Goal: Task Accomplishment & Management: Manage account settings

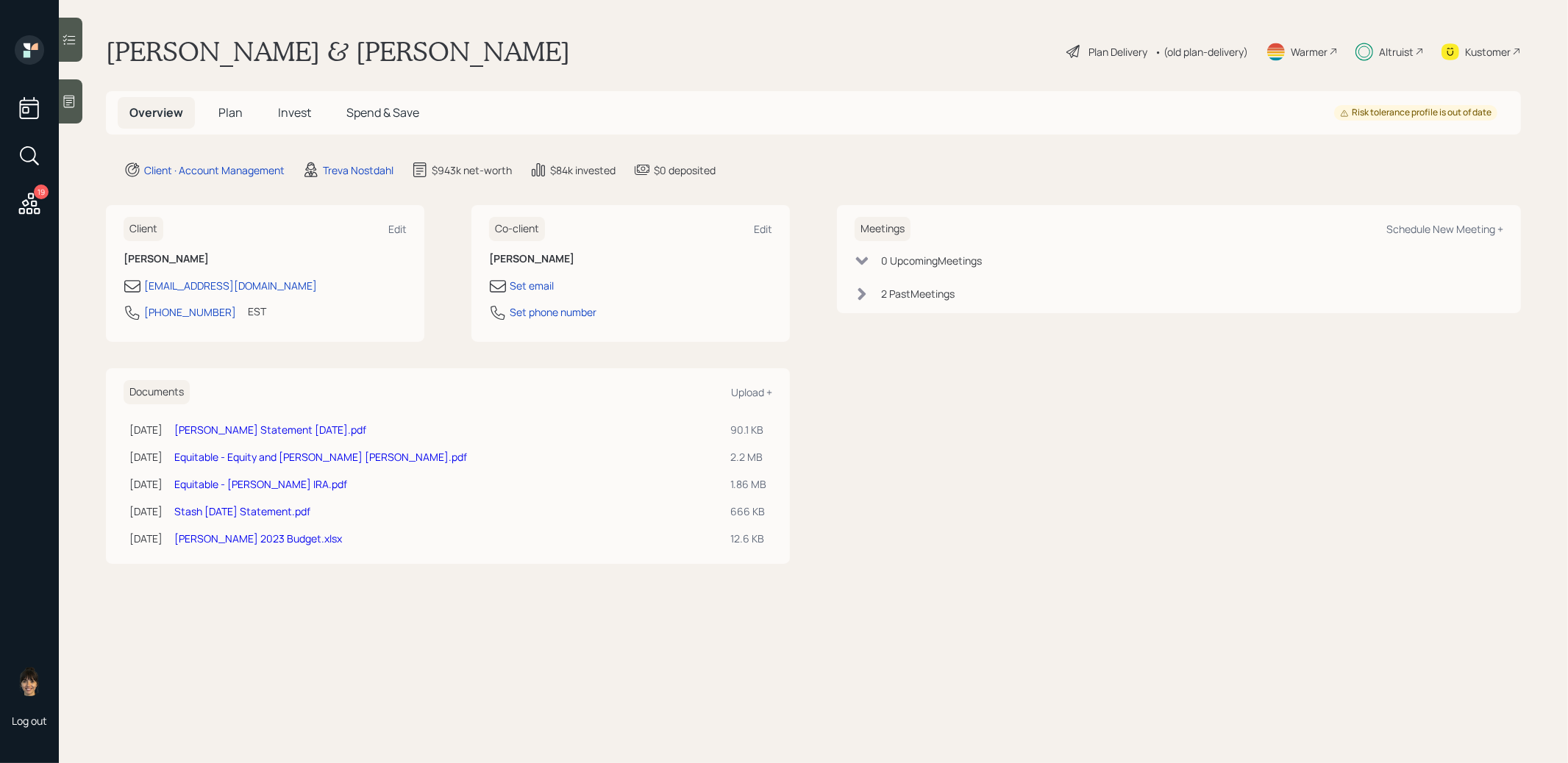
click at [309, 113] on span "Invest" at bounding box center [295, 113] width 33 height 17
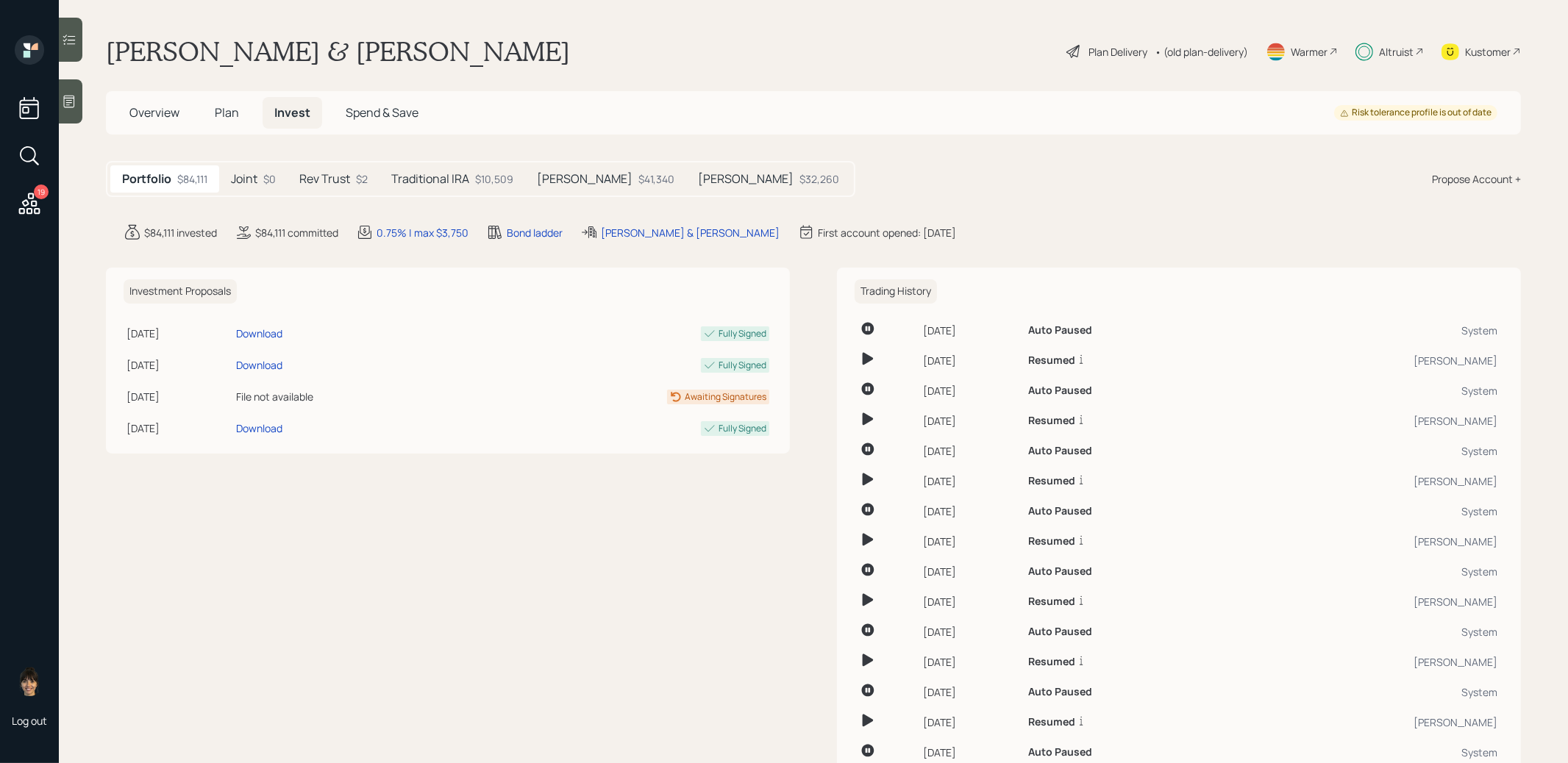
click at [425, 175] on h5 "Traditional IRA" at bounding box center [430, 179] width 78 height 14
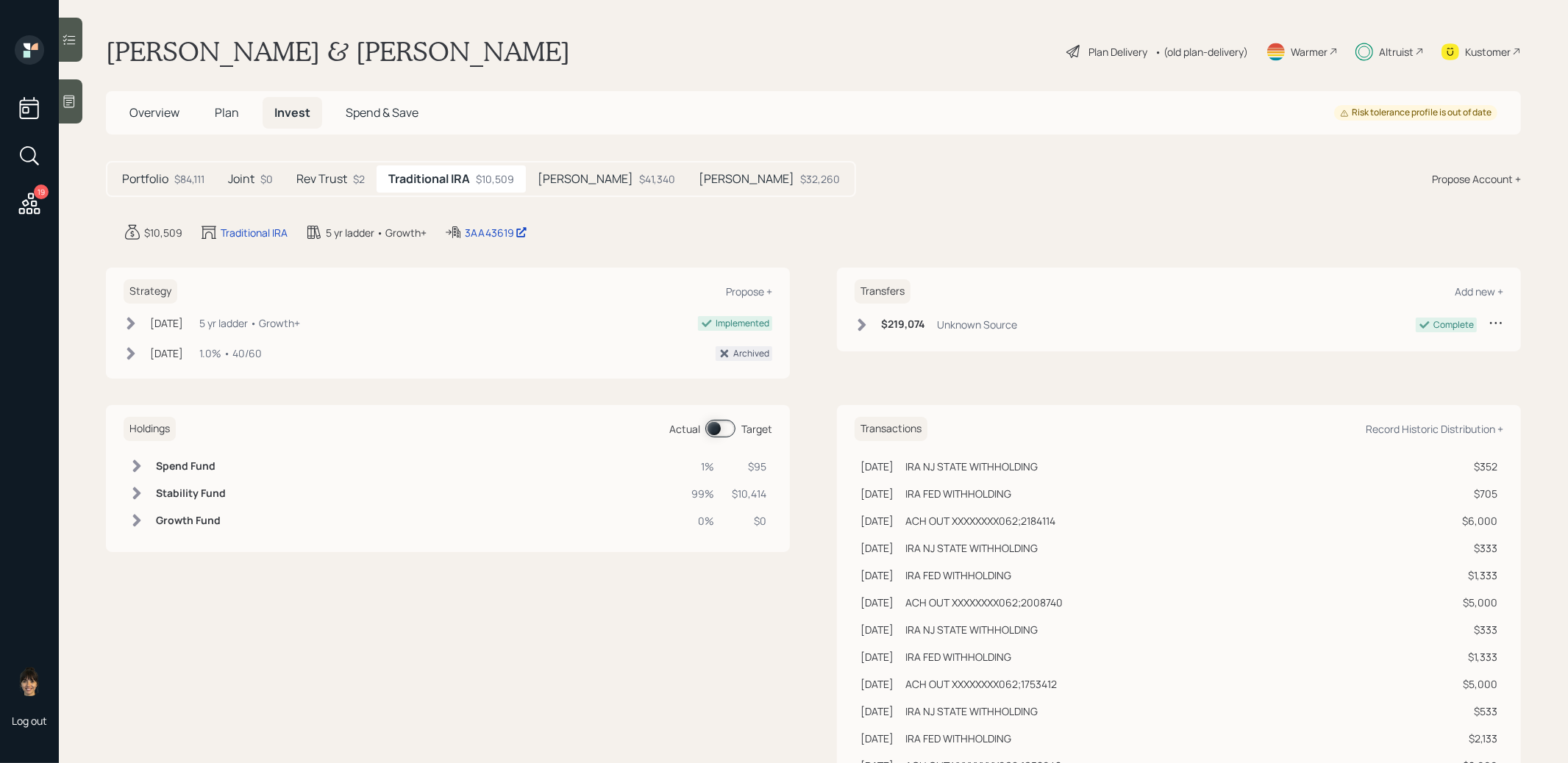
click at [711, 429] on span at bounding box center [720, 428] width 30 height 17
click at [726, 424] on span at bounding box center [720, 428] width 30 height 17
click at [227, 113] on span "Plan" at bounding box center [226, 113] width 24 height 17
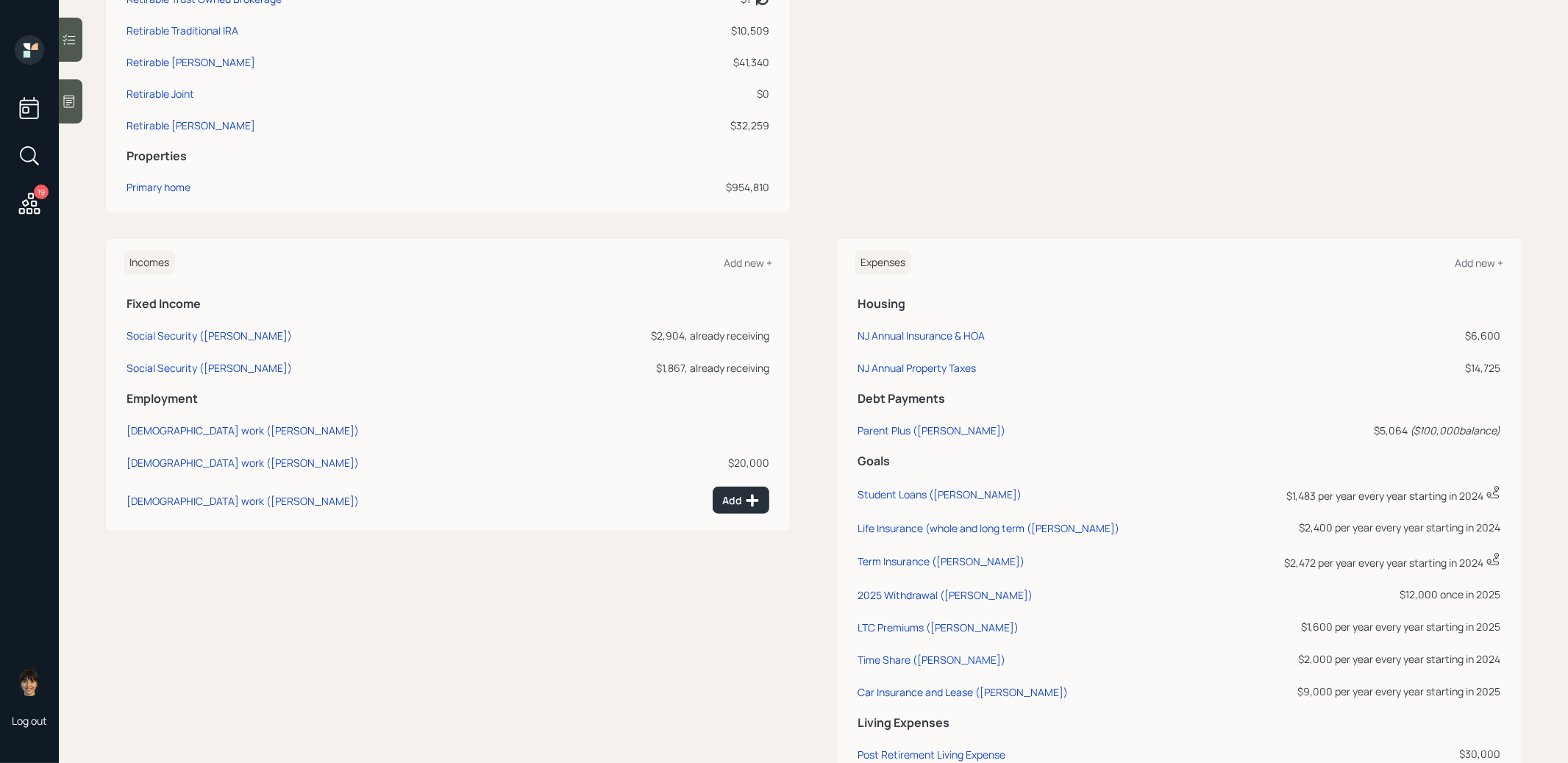
scroll to position [692, 0]
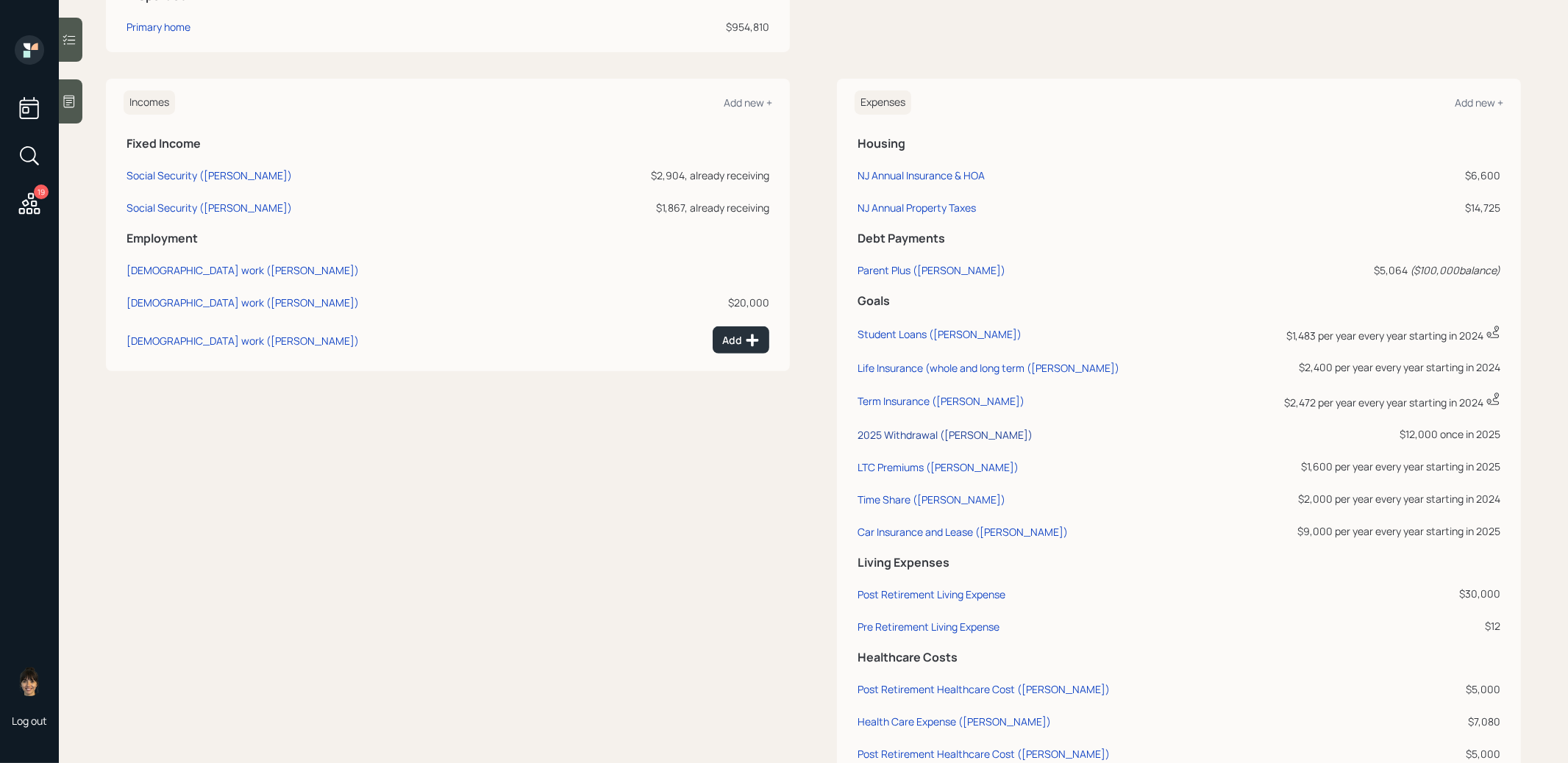
click at [910, 433] on div "2025 Withdrawal (David)" at bounding box center [944, 434] width 175 height 14
select select "0"
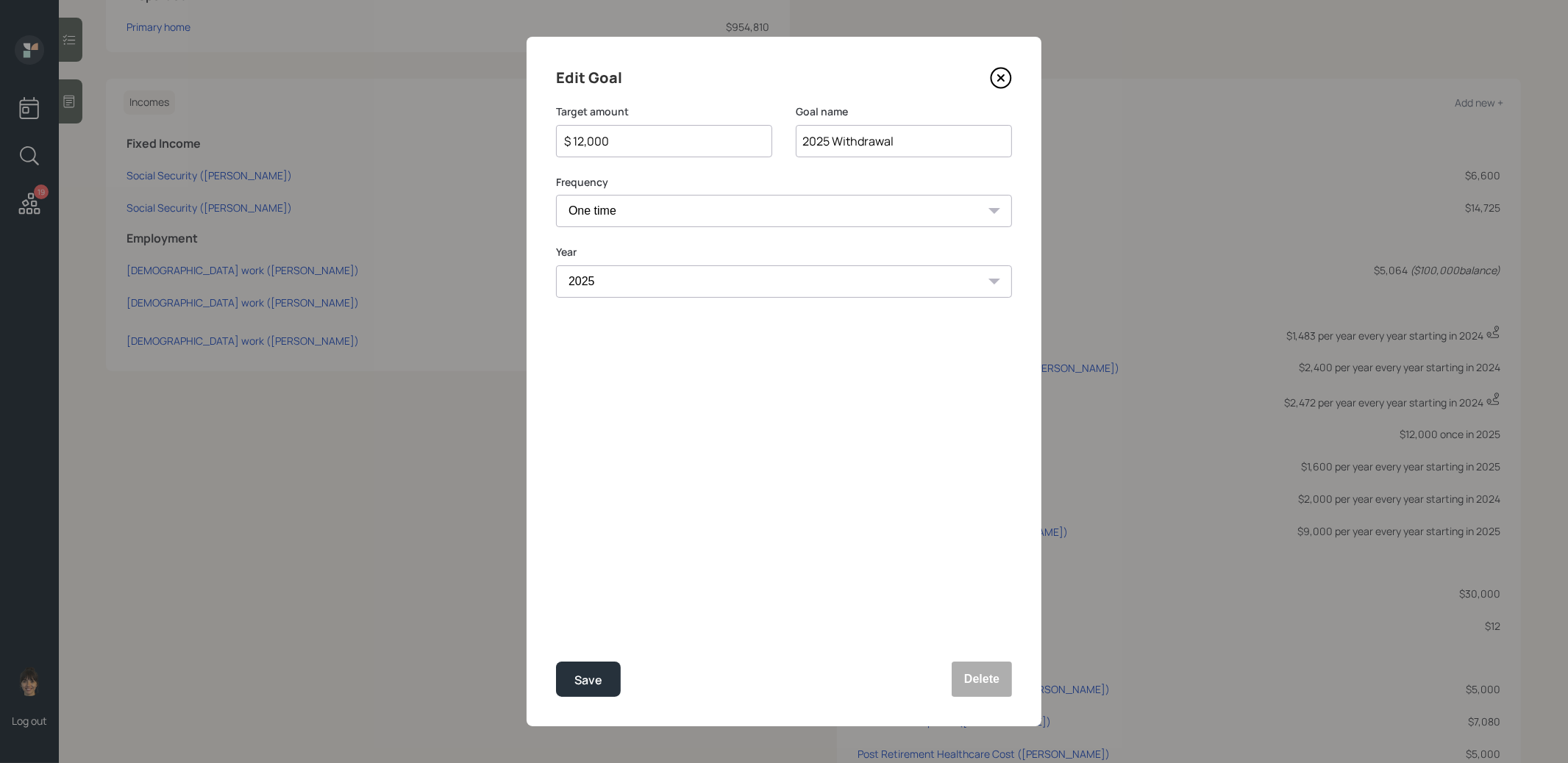
click at [616, 138] on input "$ 12,000" at bounding box center [658, 141] width 191 height 17
click at [598, 676] on div "Save" at bounding box center [588, 680] width 28 height 20
type input "$ 12,000"
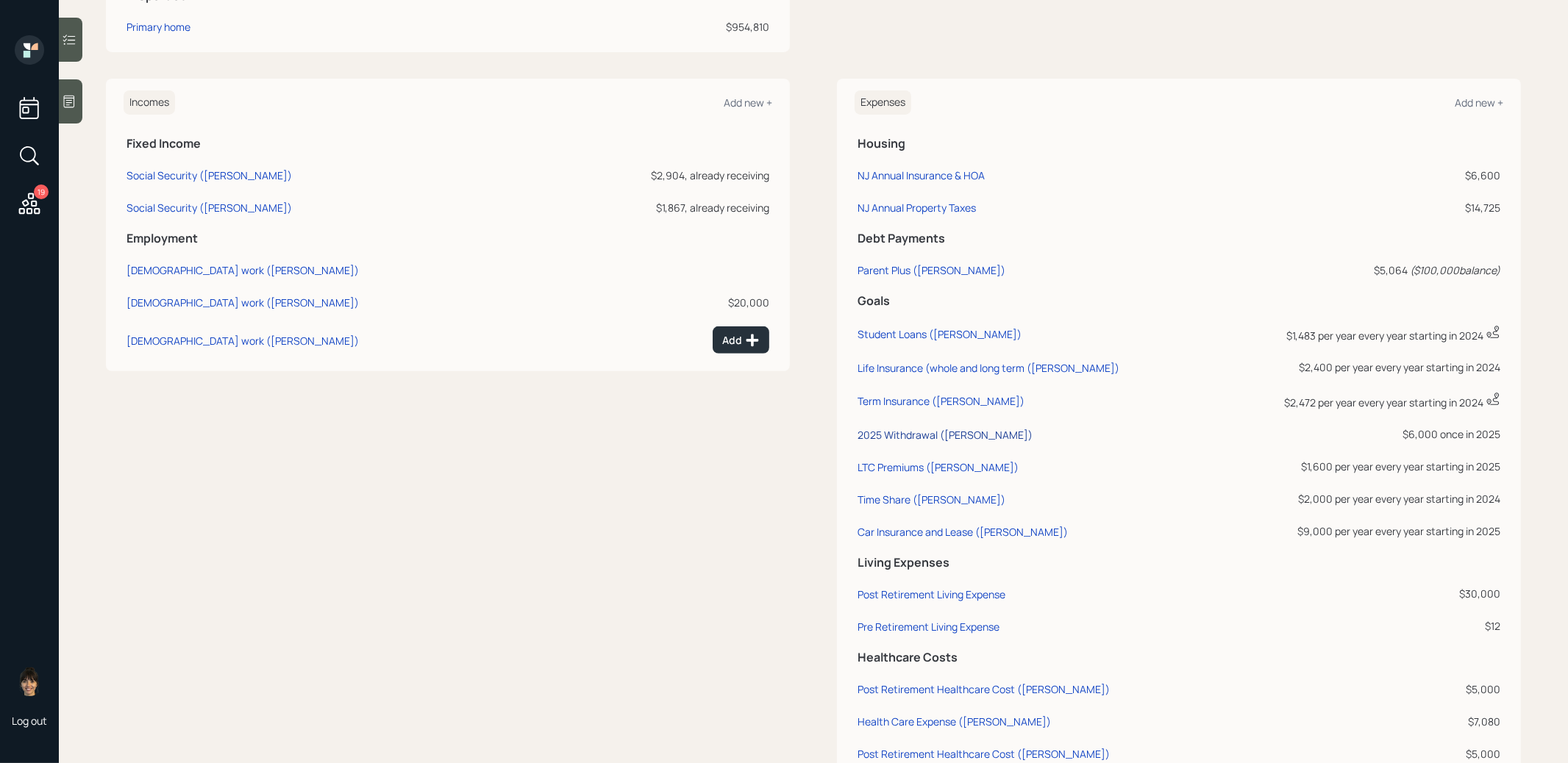
click at [898, 429] on div "2025 Withdrawal (David)" at bounding box center [944, 434] width 175 height 14
select select "0"
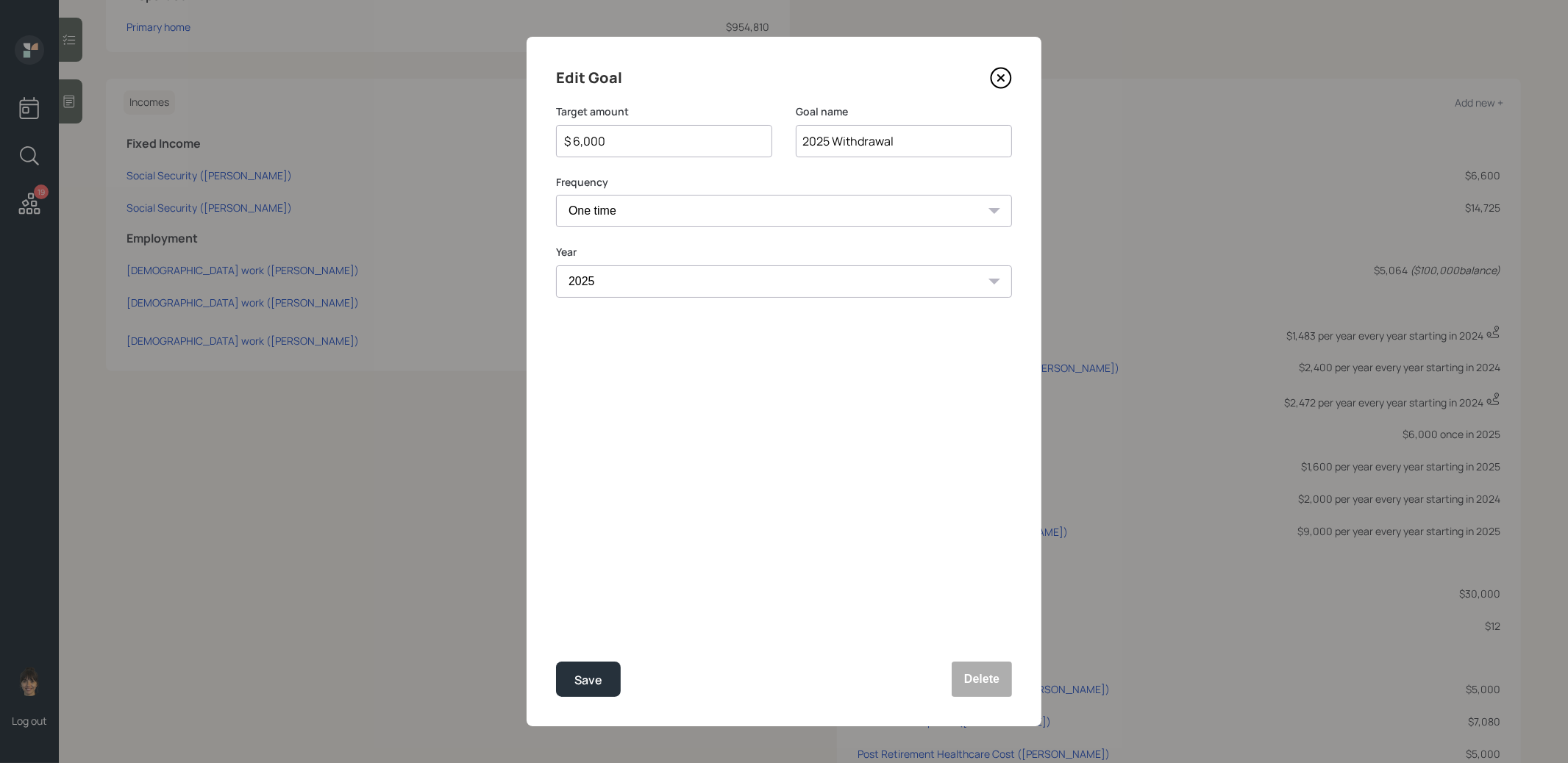
click at [654, 135] on input "$ 6,000" at bounding box center [658, 141] width 191 height 17
click at [599, 672] on div "Save" at bounding box center [588, 680] width 28 height 20
type input "$ 6,000"
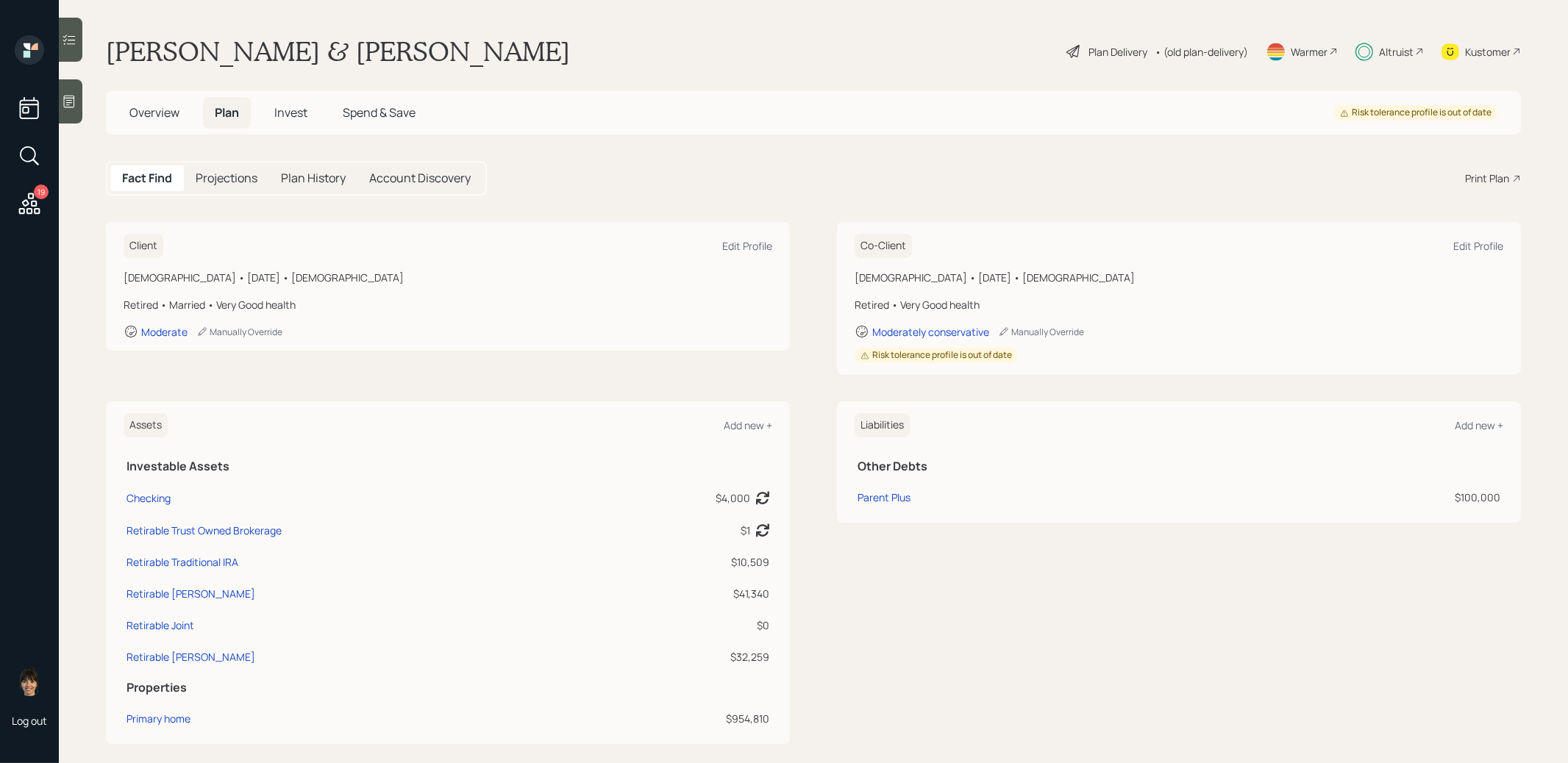
click at [288, 112] on span "Invest" at bounding box center [290, 113] width 33 height 17
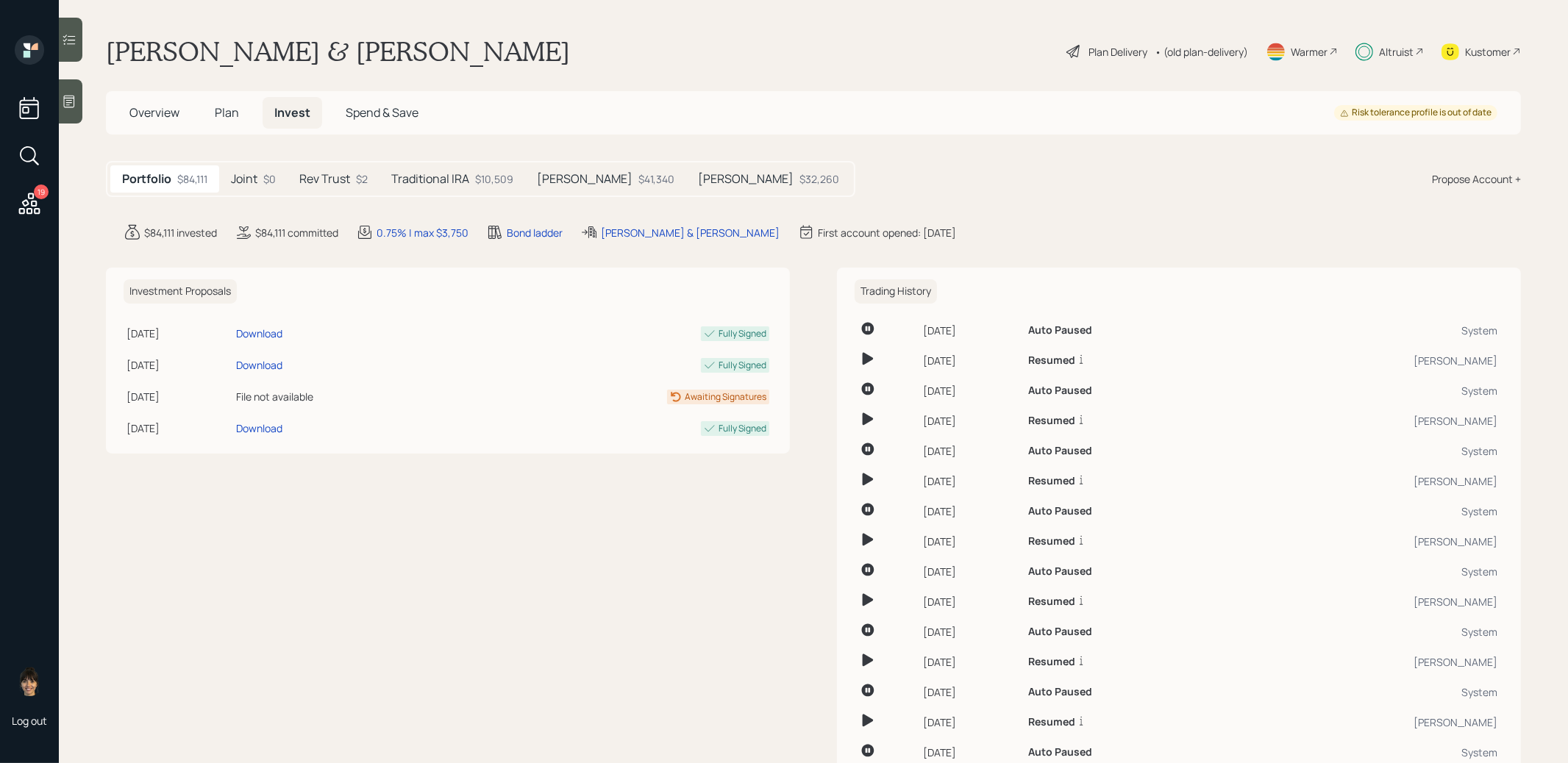
click at [447, 175] on h5 "Traditional IRA" at bounding box center [430, 179] width 78 height 14
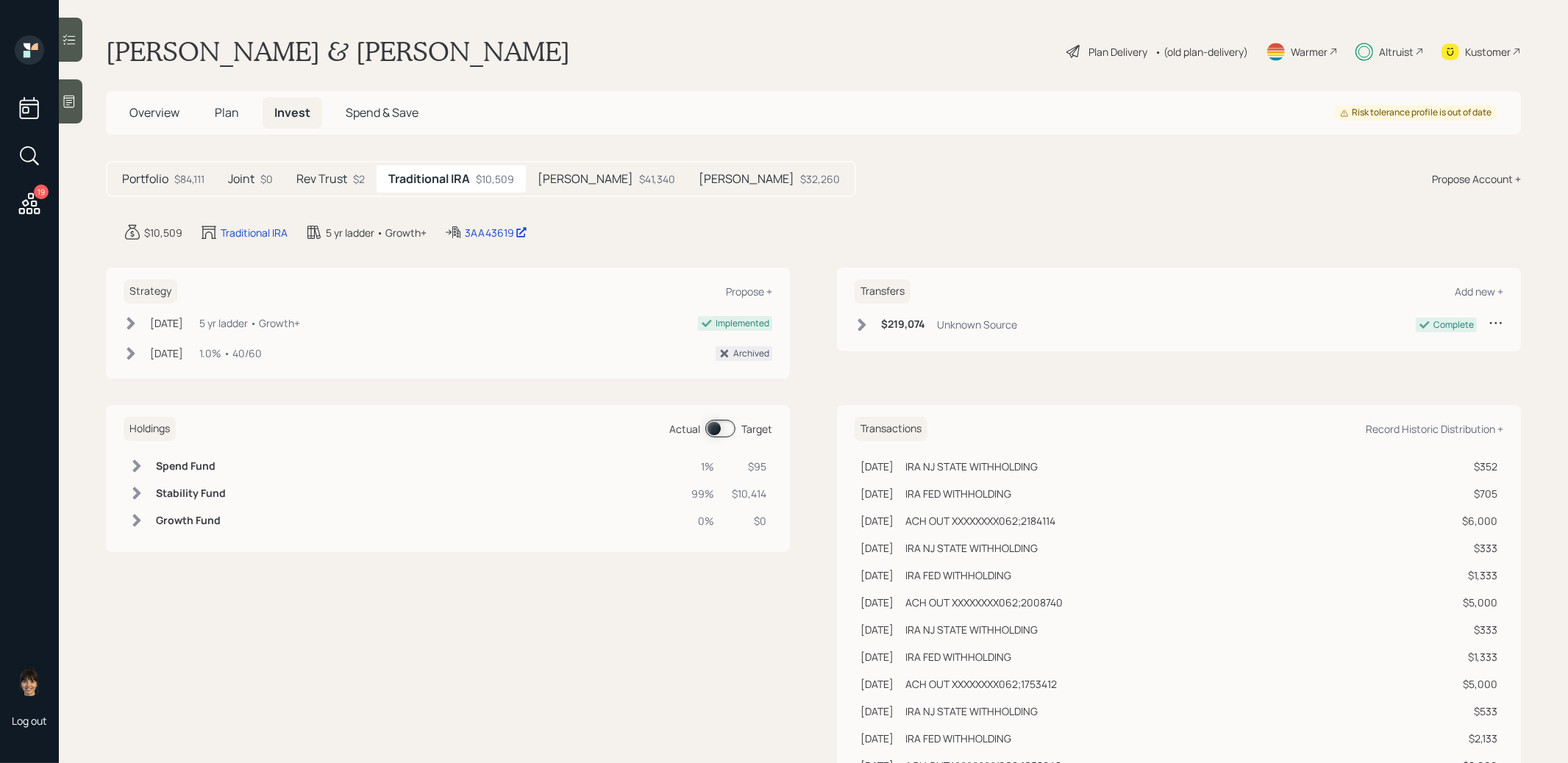
click at [713, 428] on span at bounding box center [720, 428] width 30 height 17
click at [714, 426] on span at bounding box center [720, 428] width 30 height 17
click at [222, 113] on span "Plan" at bounding box center [226, 113] width 24 height 17
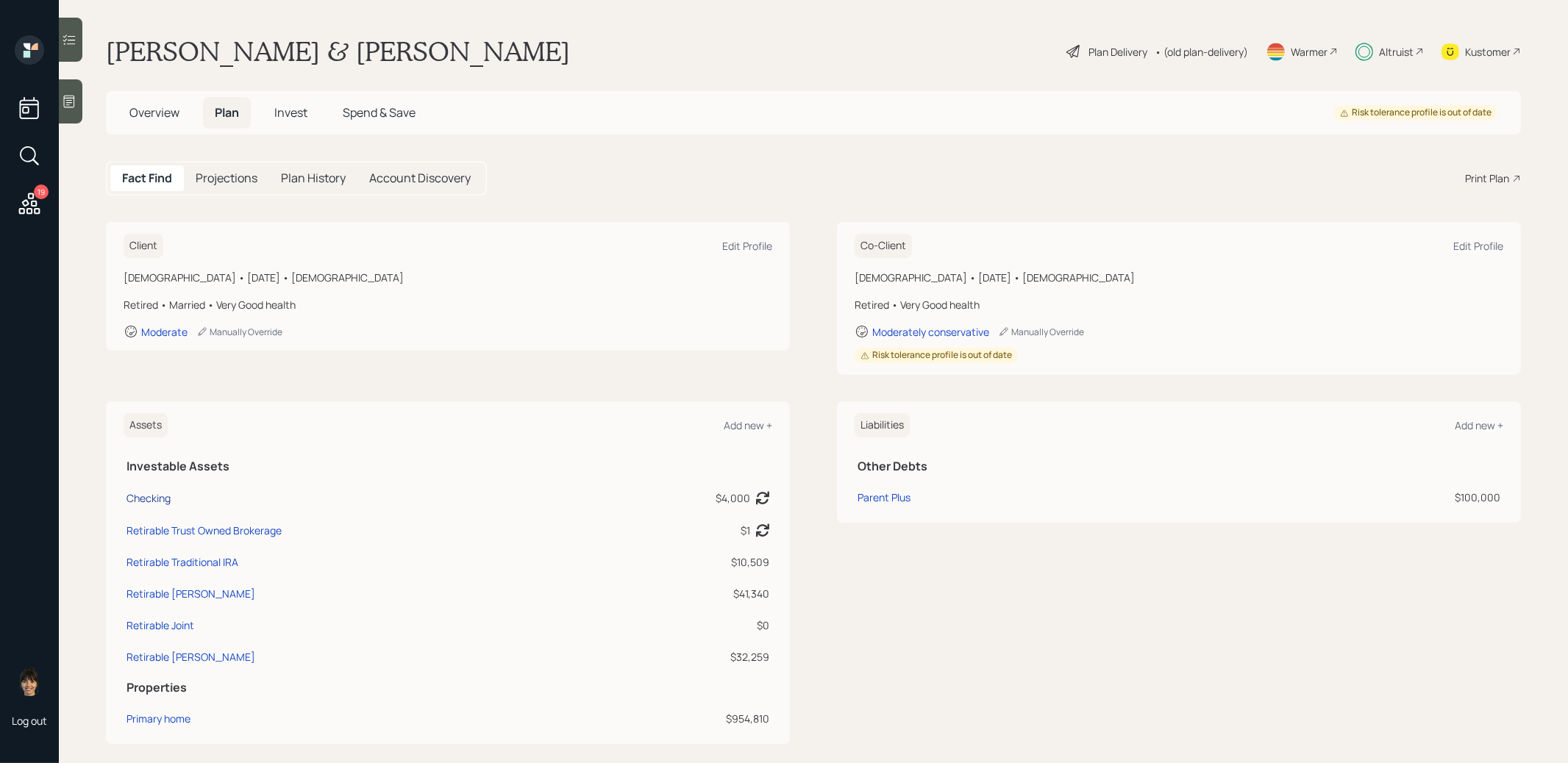
click at [148, 502] on div "Checking" at bounding box center [148, 498] width 44 height 16
select select "cash"
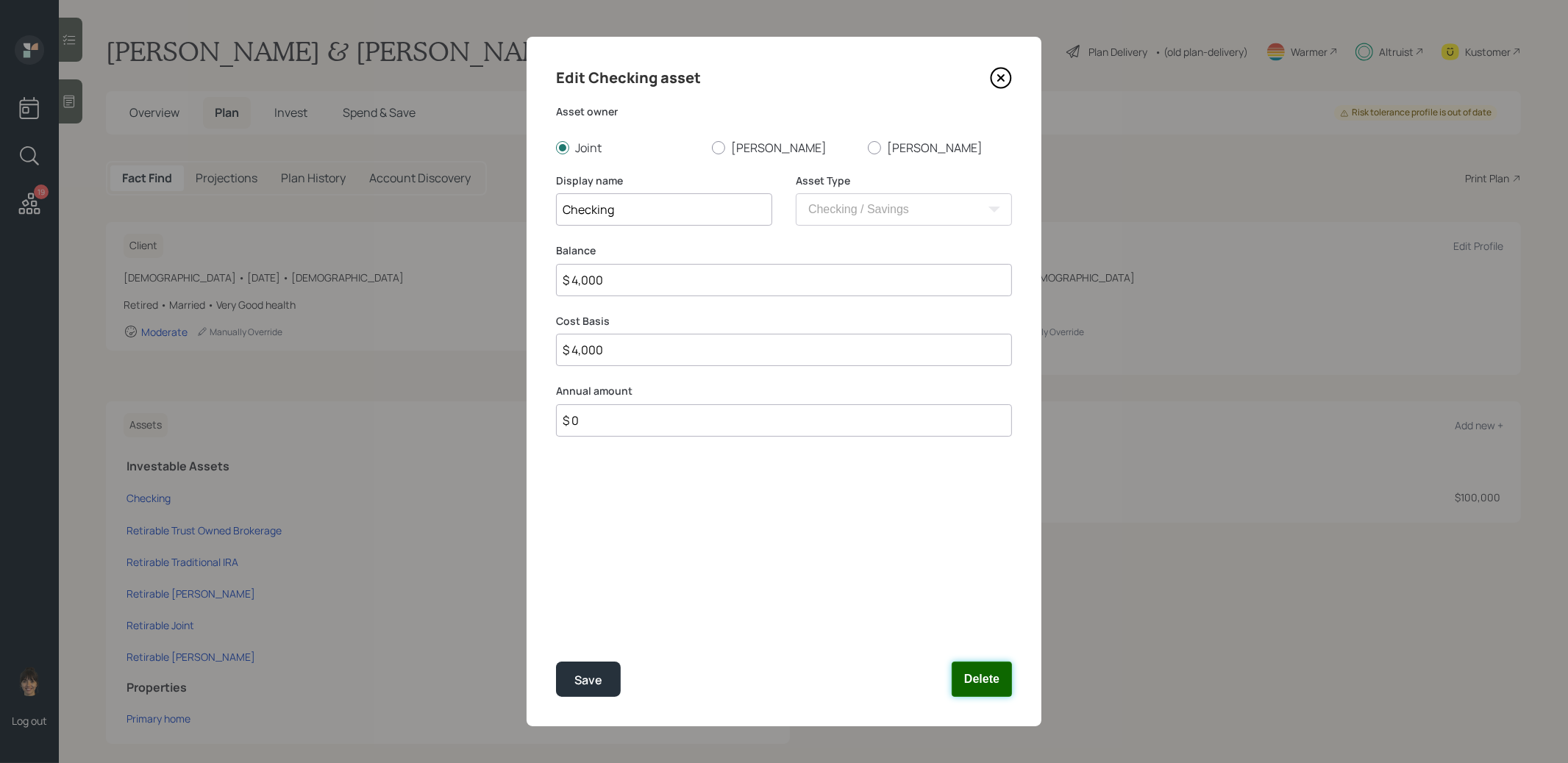
click at [995, 683] on button "Delete" at bounding box center [981, 679] width 60 height 36
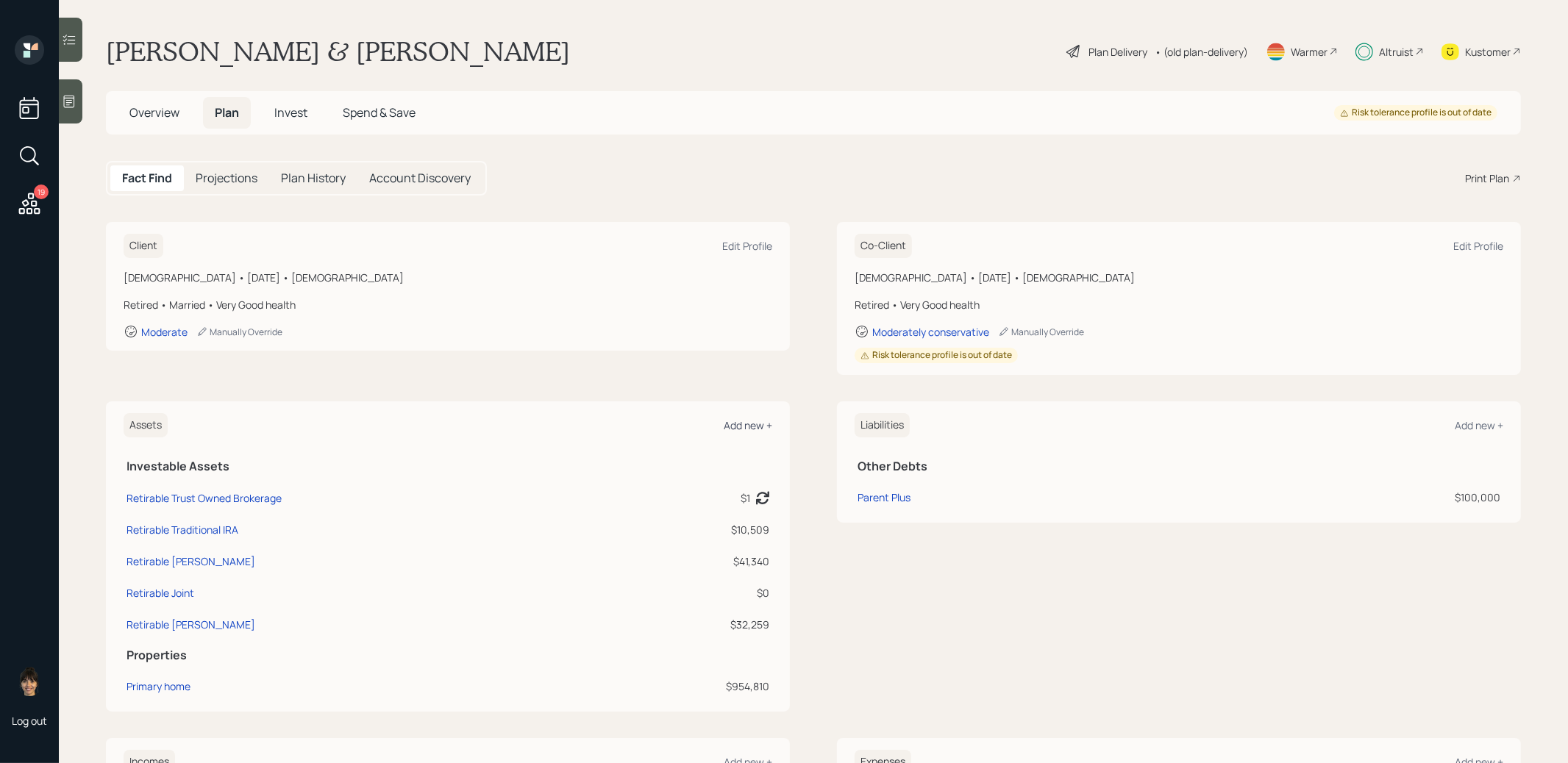
click at [736, 421] on div "Add new +" at bounding box center [747, 425] width 49 height 14
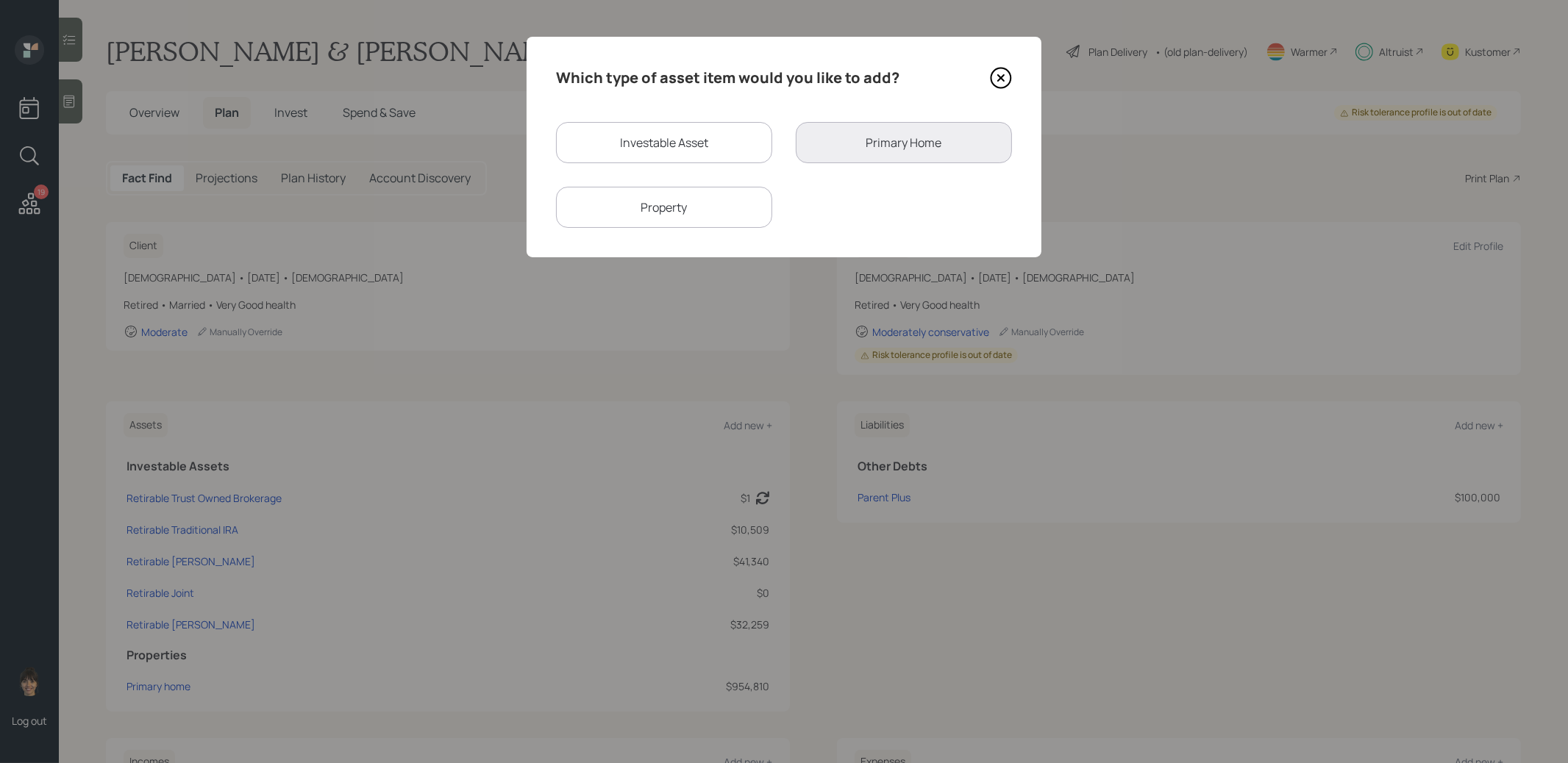
click at [656, 146] on div "Investable Asset" at bounding box center [664, 143] width 216 height 41
select select "taxable"
select select "balanced"
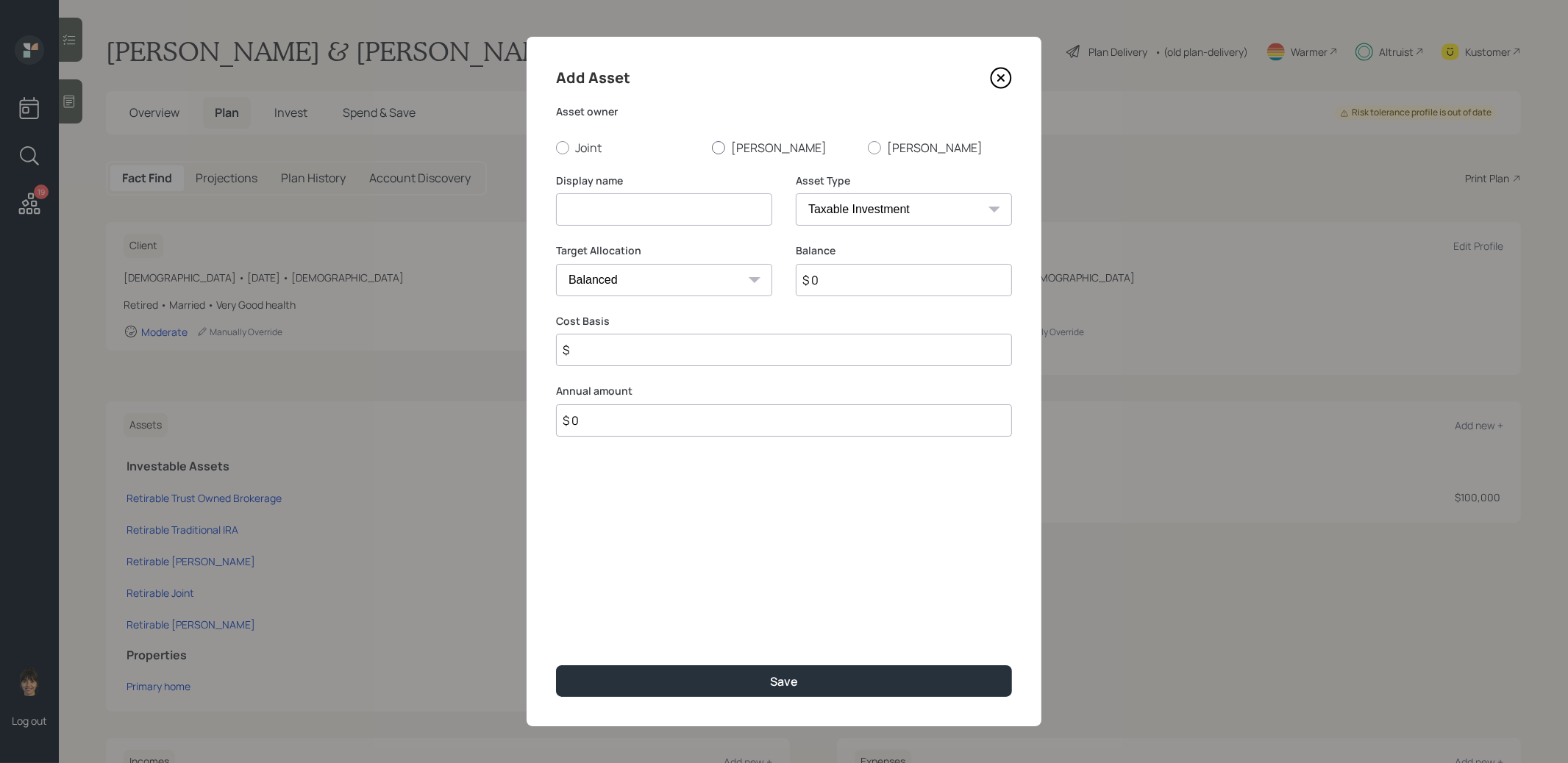
click at [714, 146] on div at bounding box center [718, 148] width 13 height 13
click at [712, 147] on input "David" at bounding box center [711, 147] width 1 height 1
radio input "true"
click at [837, 214] on select "SEP IRA IRA Roth IRA 401(k) Roth 401(k) 403(b) Roth 403(b) 457(b) Roth 457(b) H…" at bounding box center [903, 209] width 216 height 32
select select "emergency_fund"
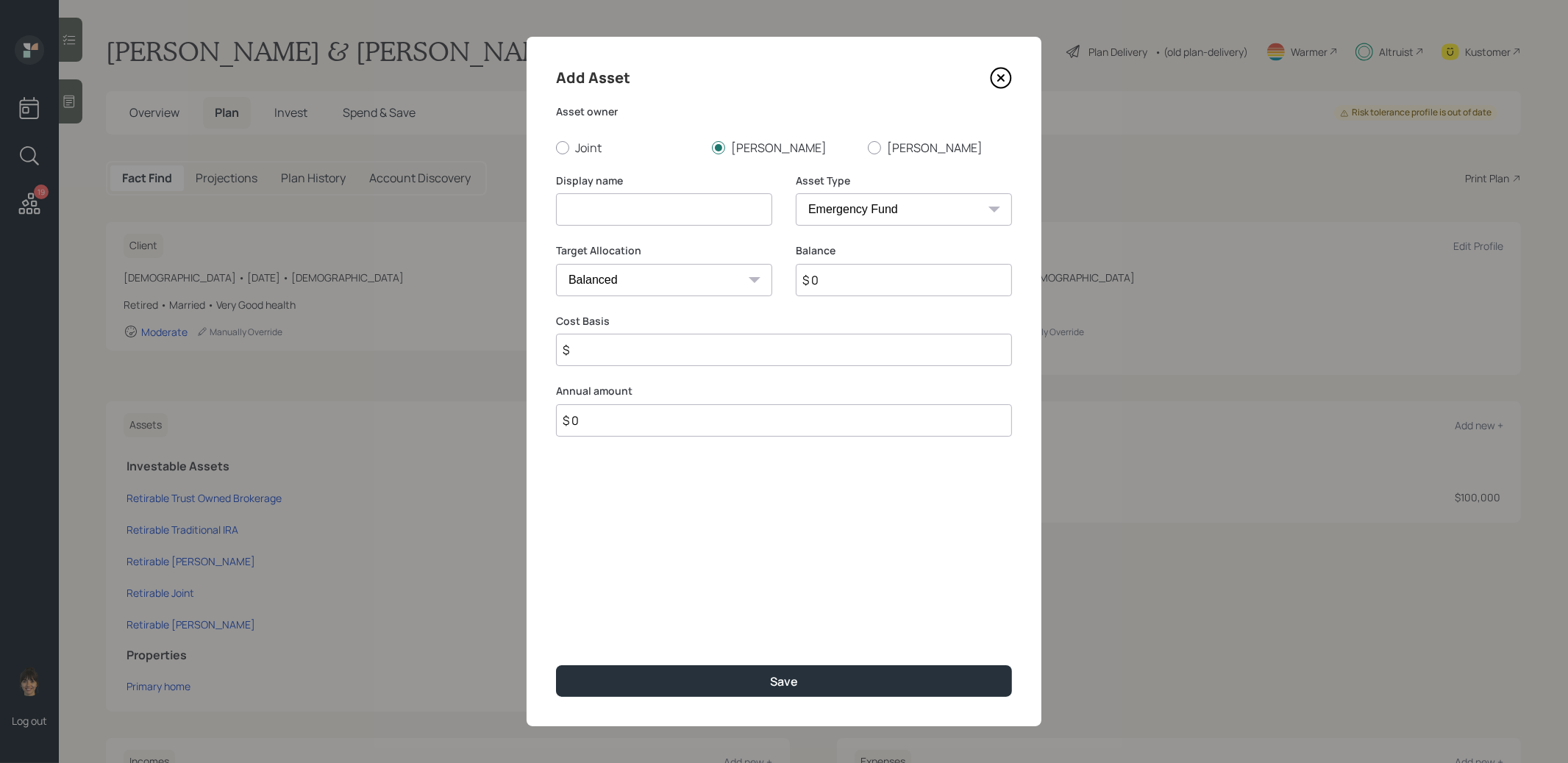
click at [795, 194] on select "SEP IRA IRA Roth IRA 401(k) Roth 401(k) 403(b) Roth 403(b) 457(b) Roth 457(b) H…" at bounding box center [903, 209] width 216 height 32
click at [680, 211] on input at bounding box center [664, 209] width 216 height 32
type input "Checking"
click at [659, 283] on input "$ 0" at bounding box center [784, 280] width 456 height 32
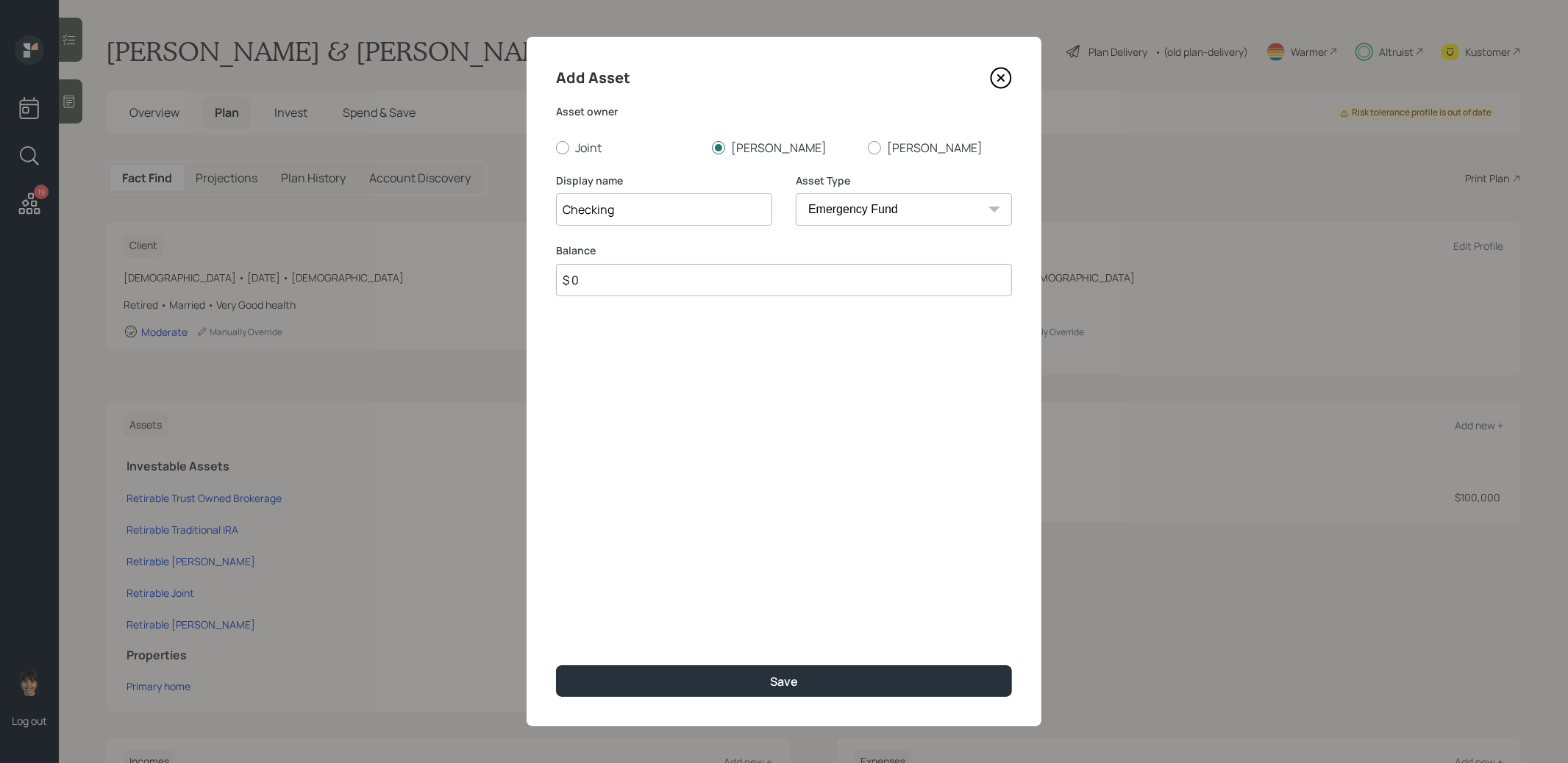
click at [659, 283] on input "$ 0" at bounding box center [784, 280] width 456 height 32
type input "$ 4,000"
click at [720, 671] on button "Save" at bounding box center [784, 681] width 456 height 31
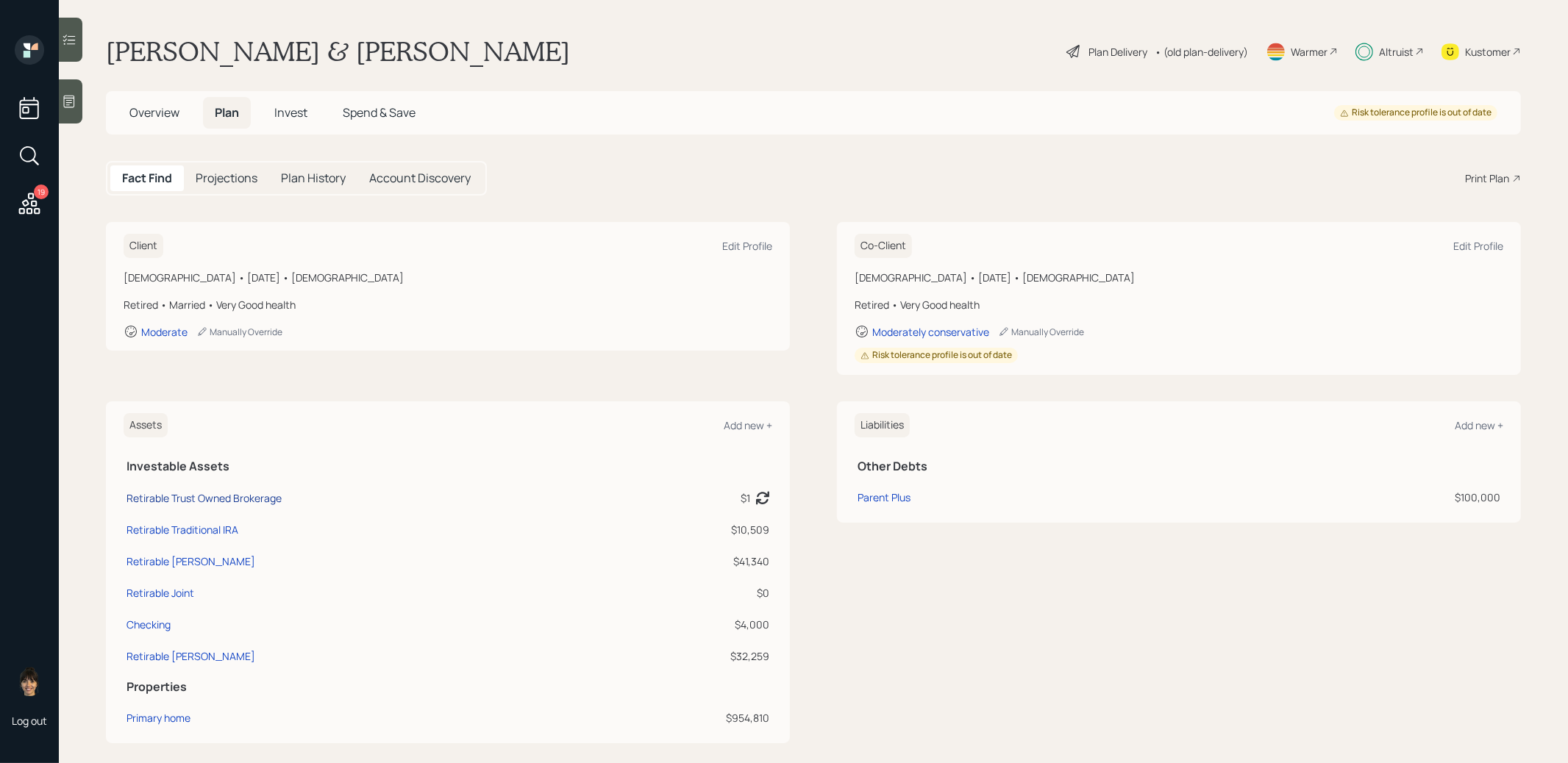
click at [198, 498] on div "Retirable Trust Owned Brokerage" at bounding box center [204, 498] width 156 height 16
select select "taxable"
select select "balanced"
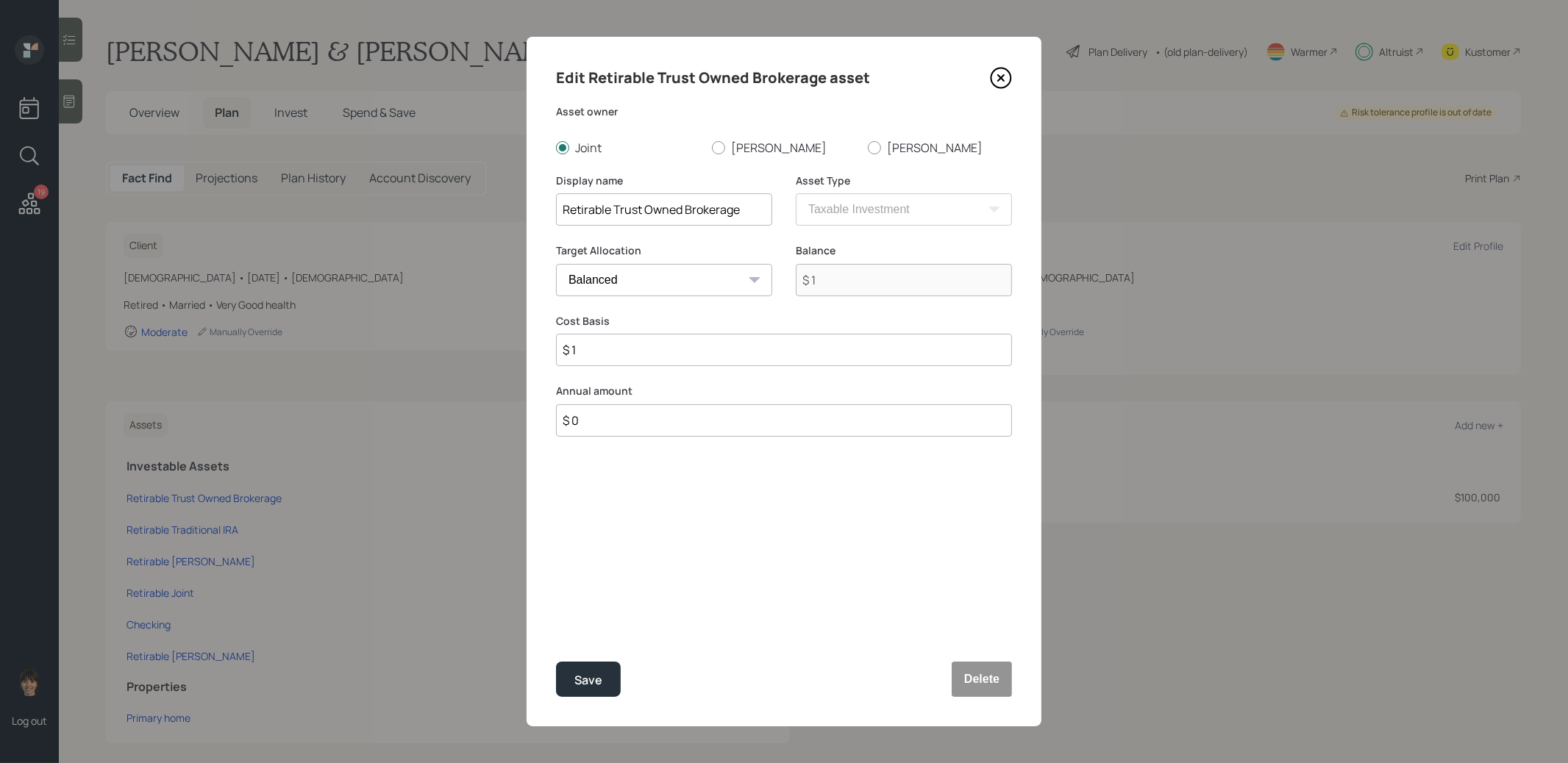
drag, startPoint x: 740, startPoint y: 214, endPoint x: 552, endPoint y: 209, distance: 188.1
click at [552, 209] on div "Edit Retirable Trust Owned Brokerage asset Asset owner Joint David Linda Displa…" at bounding box center [784, 382] width 515 height 690
type input "Retirable Trust"
click at [583, 679] on div "Save" at bounding box center [588, 680] width 28 height 20
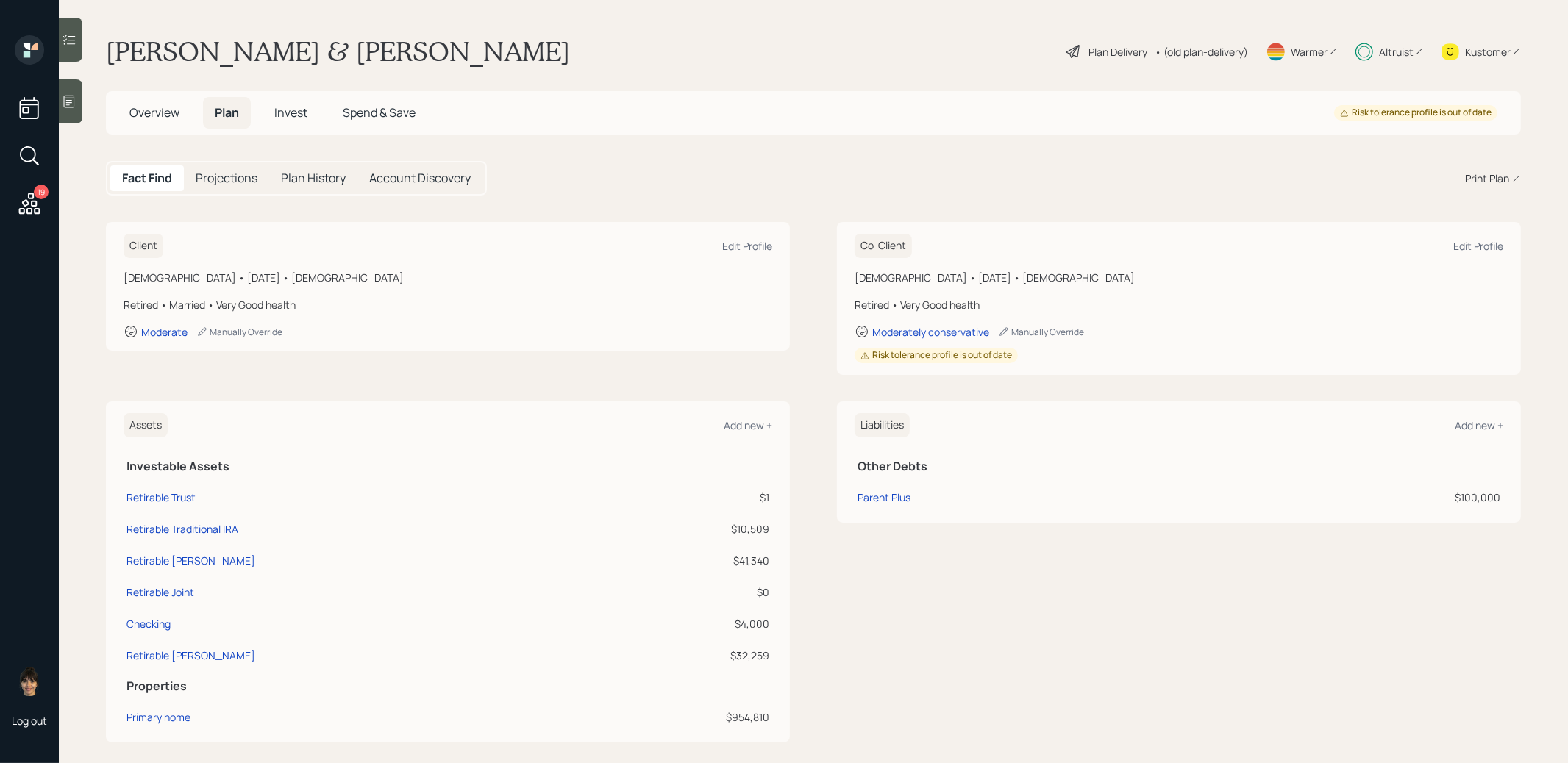
click at [298, 110] on span "Invest" at bounding box center [290, 113] width 33 height 17
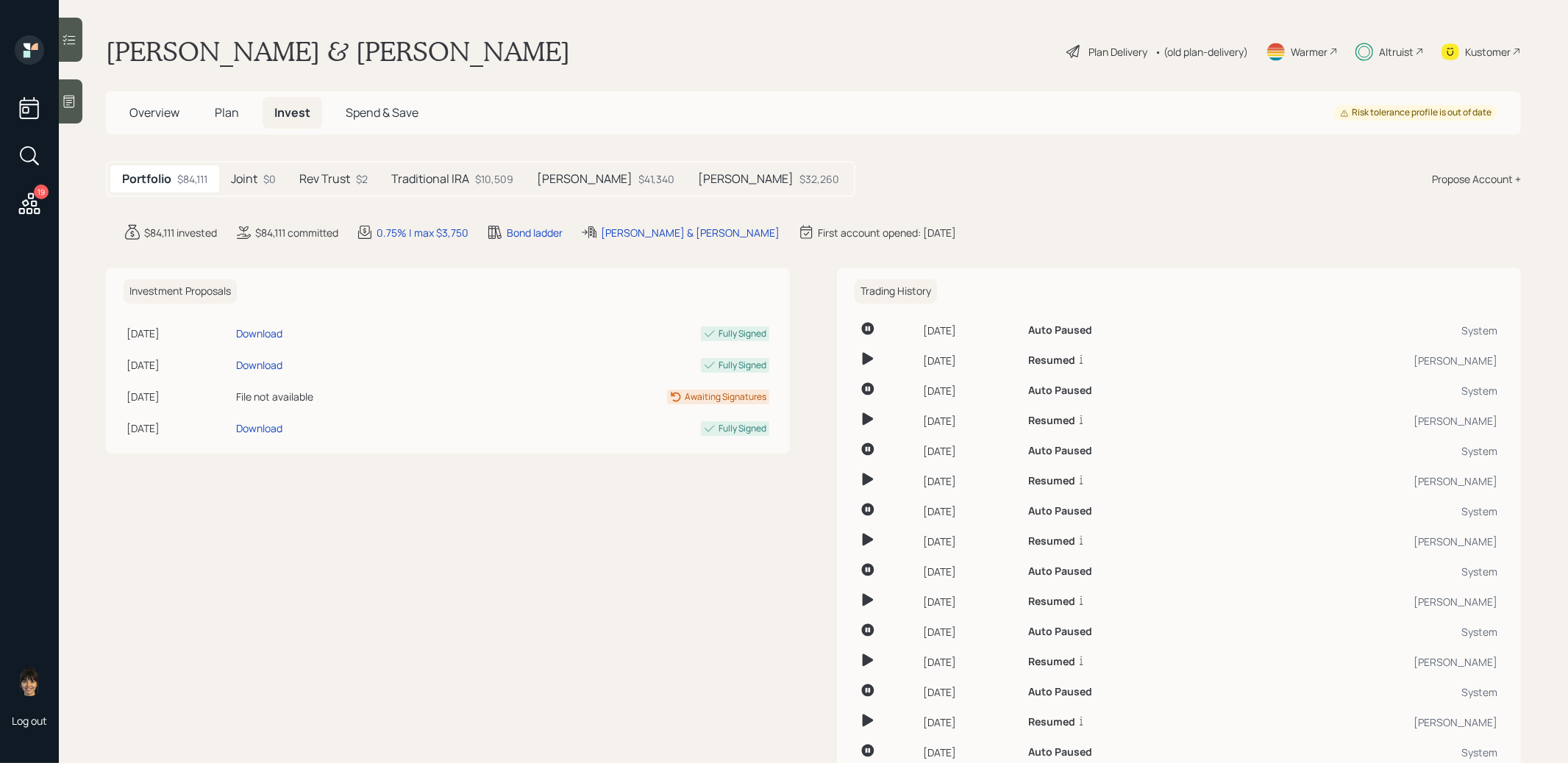
click at [487, 170] on div "Traditional IRA $10,509" at bounding box center [453, 179] width 146 height 27
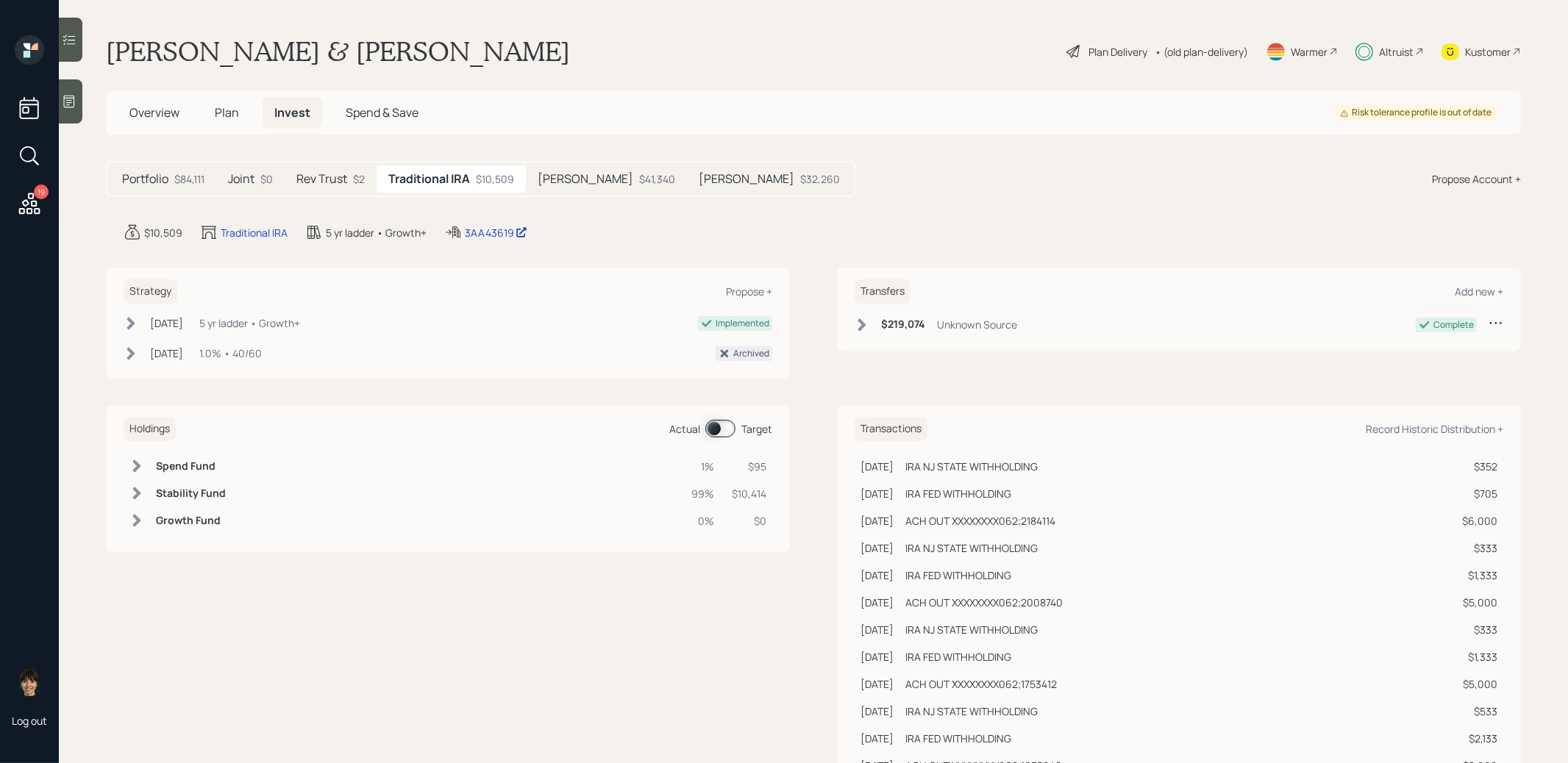
click at [712, 421] on span at bounding box center [720, 428] width 30 height 17
click at [723, 433] on span at bounding box center [720, 428] width 30 height 17
click at [228, 117] on span "Plan" at bounding box center [226, 113] width 24 height 17
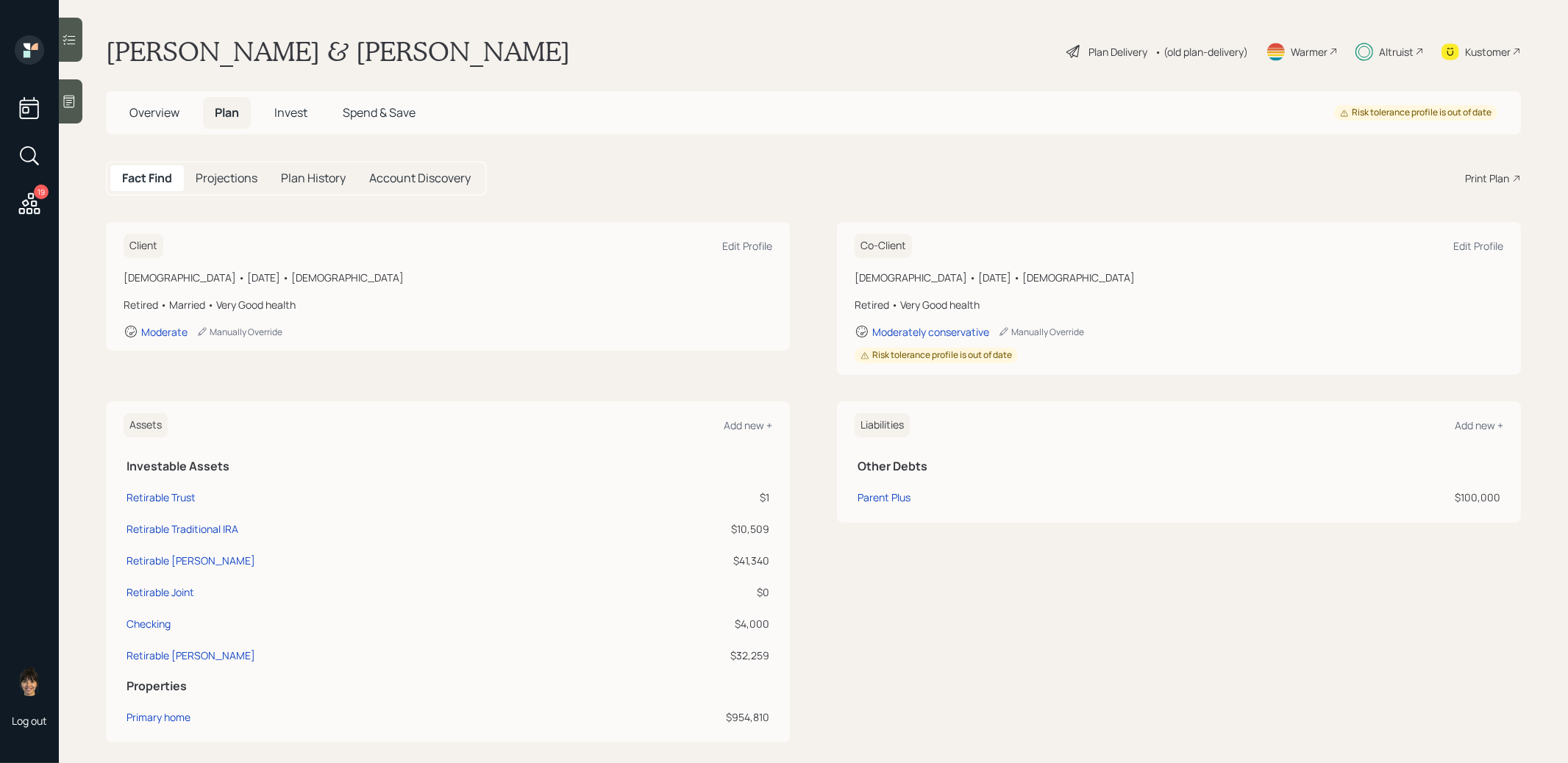
click at [296, 109] on span "Invest" at bounding box center [290, 113] width 33 height 17
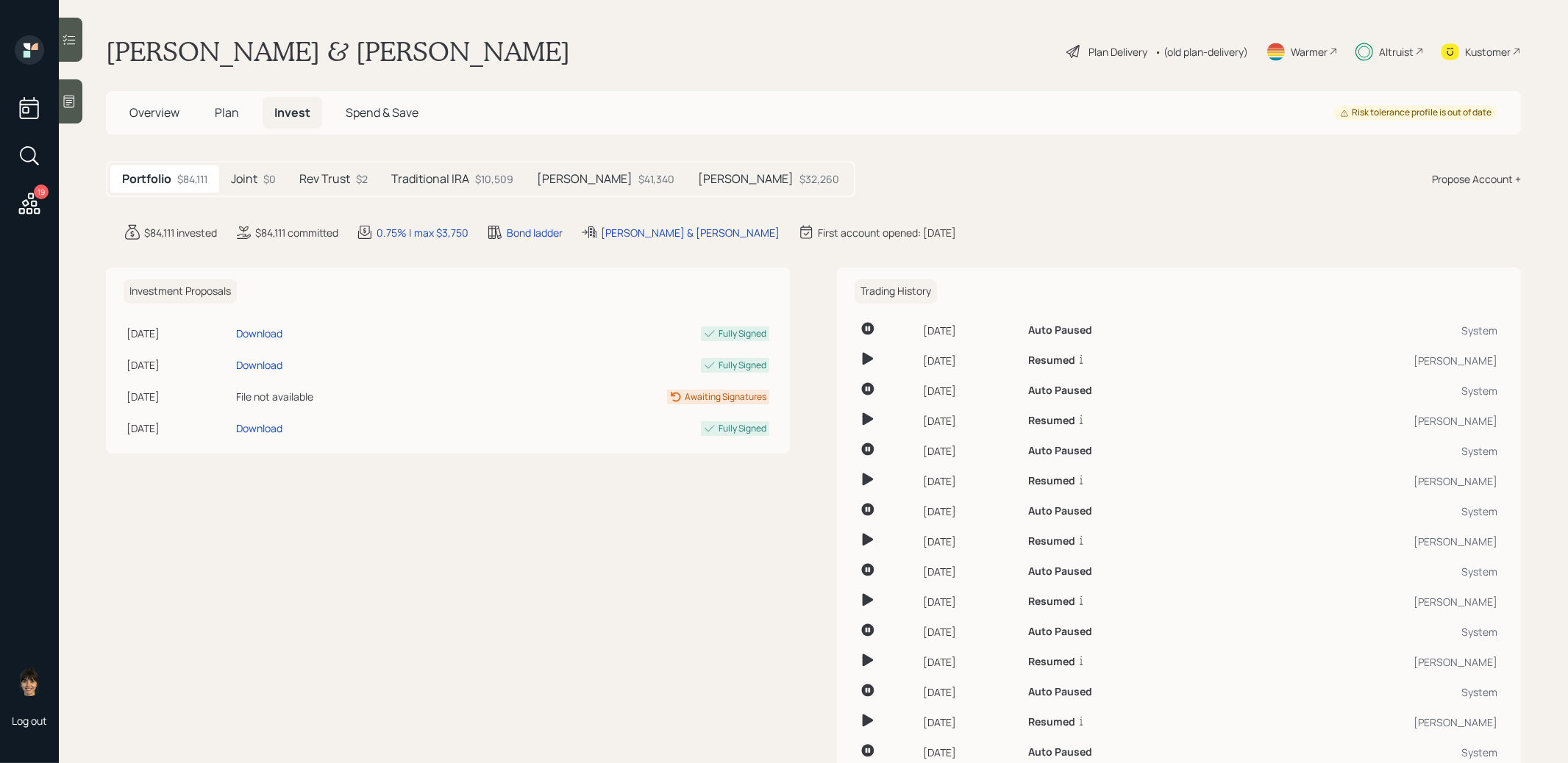
click at [464, 175] on h5 "Traditional IRA" at bounding box center [430, 179] width 78 height 14
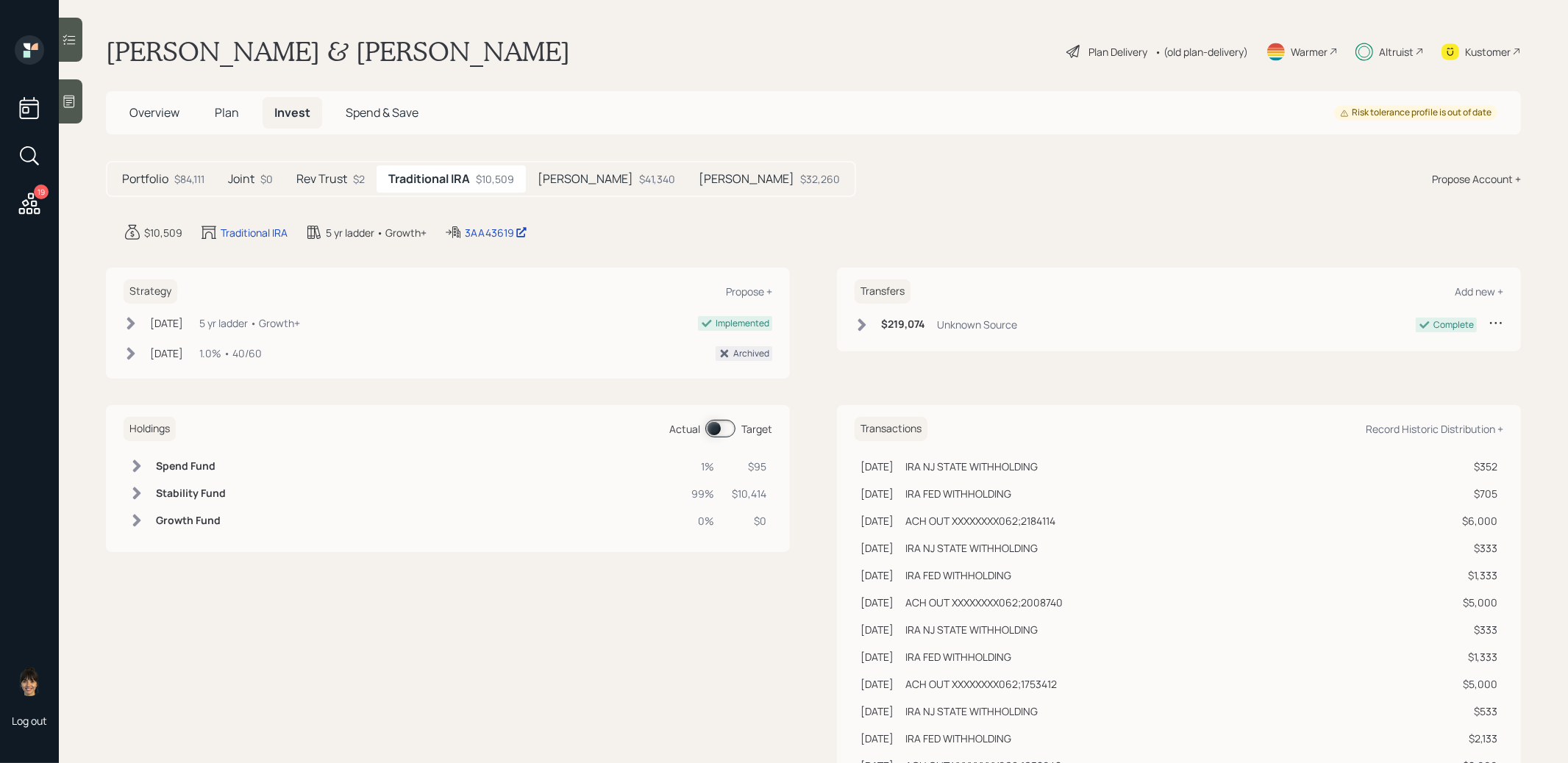
click at [228, 116] on span "Plan" at bounding box center [226, 113] width 24 height 17
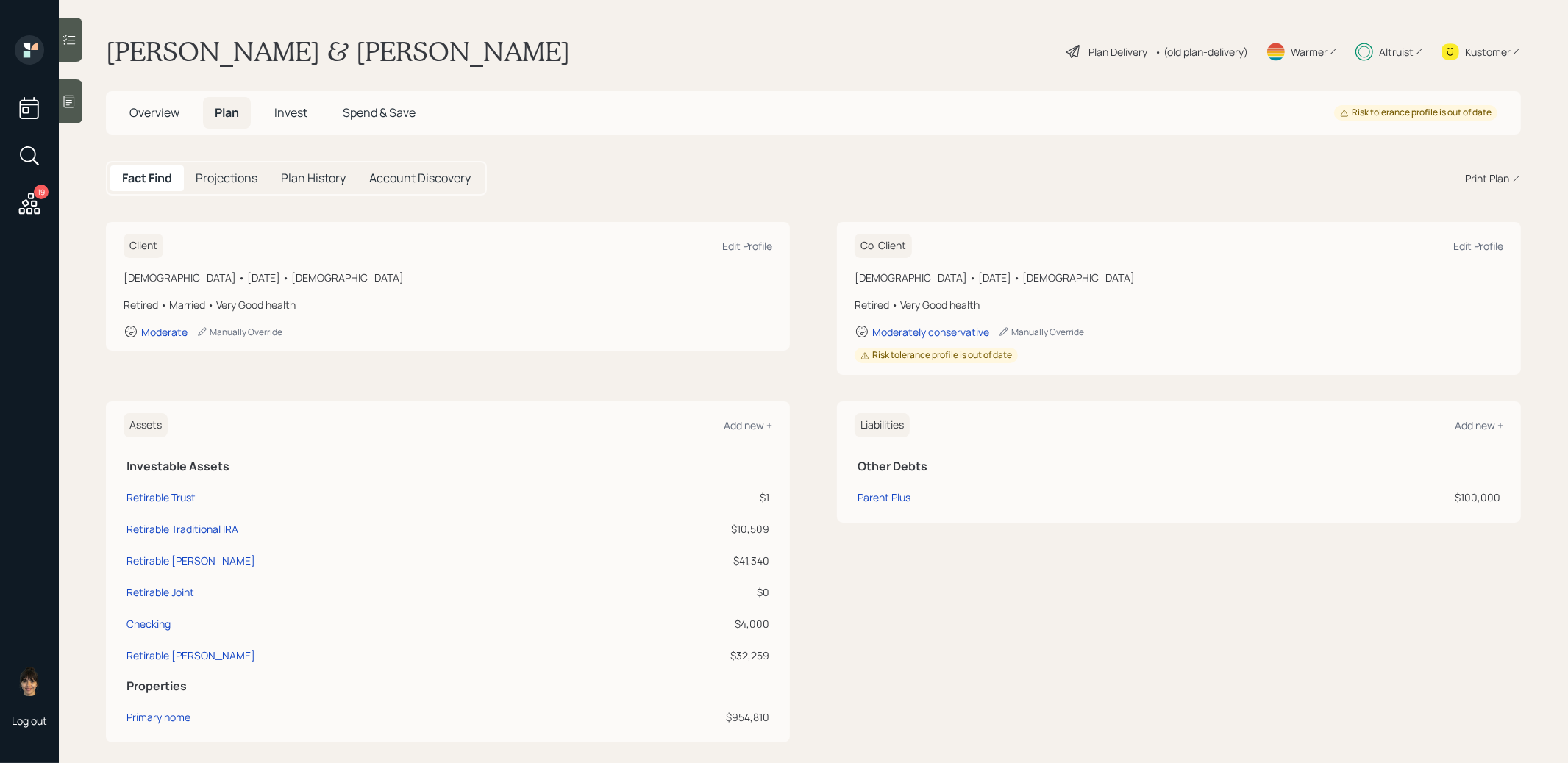
click at [163, 113] on span "Overview" at bounding box center [154, 113] width 50 height 17
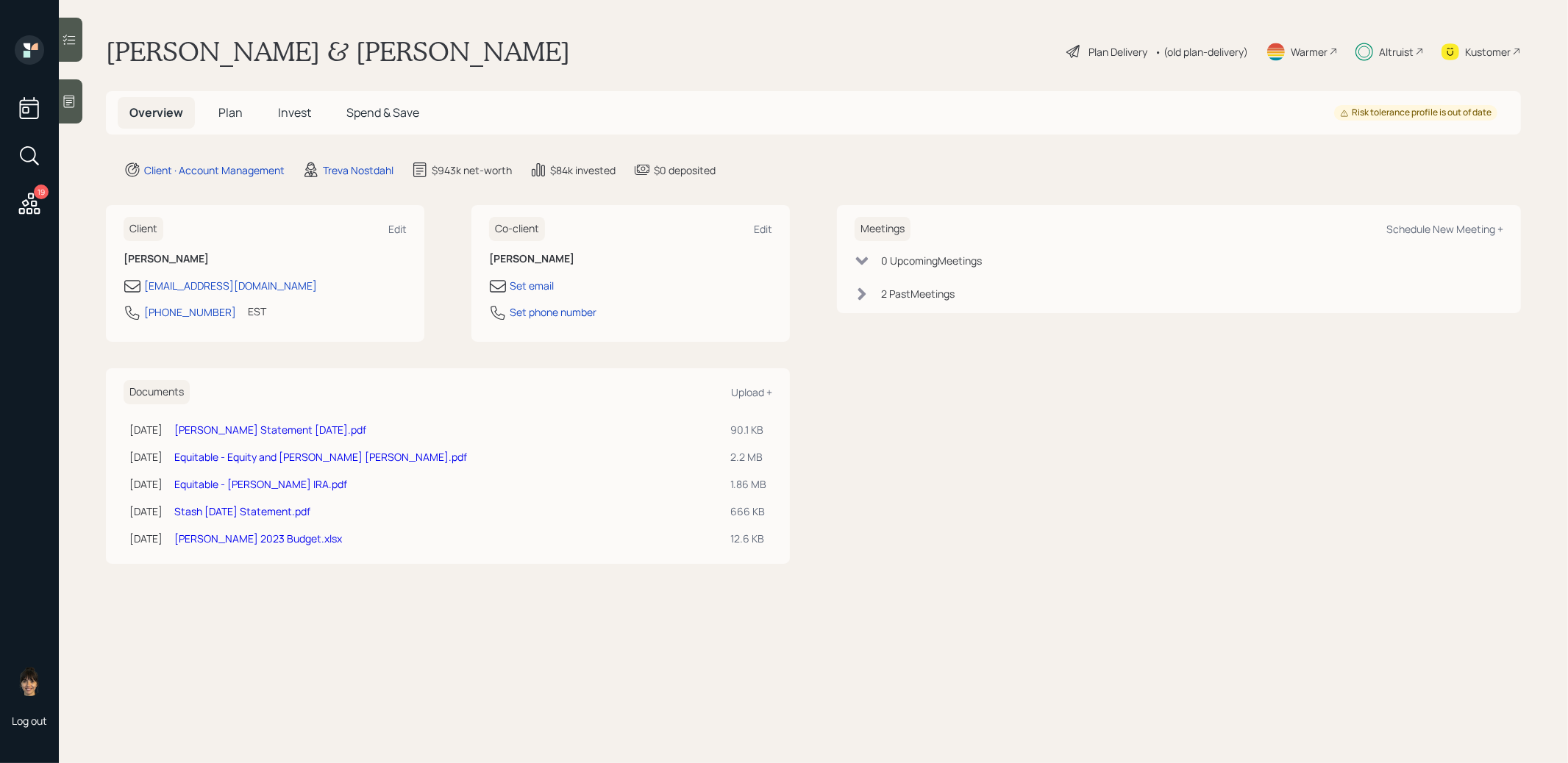
click at [227, 113] on span "Plan" at bounding box center [230, 113] width 24 height 17
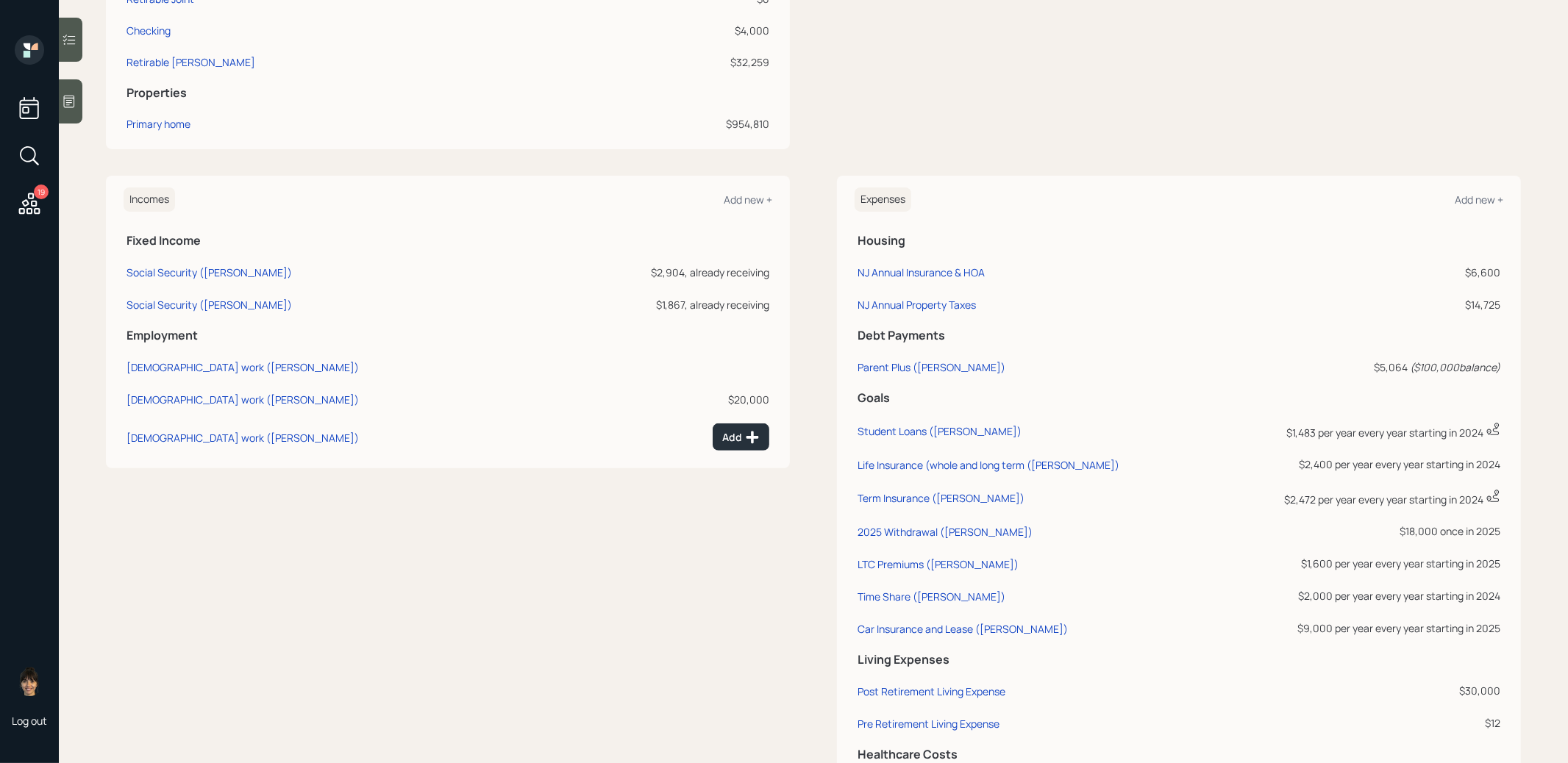
scroll to position [621, 0]
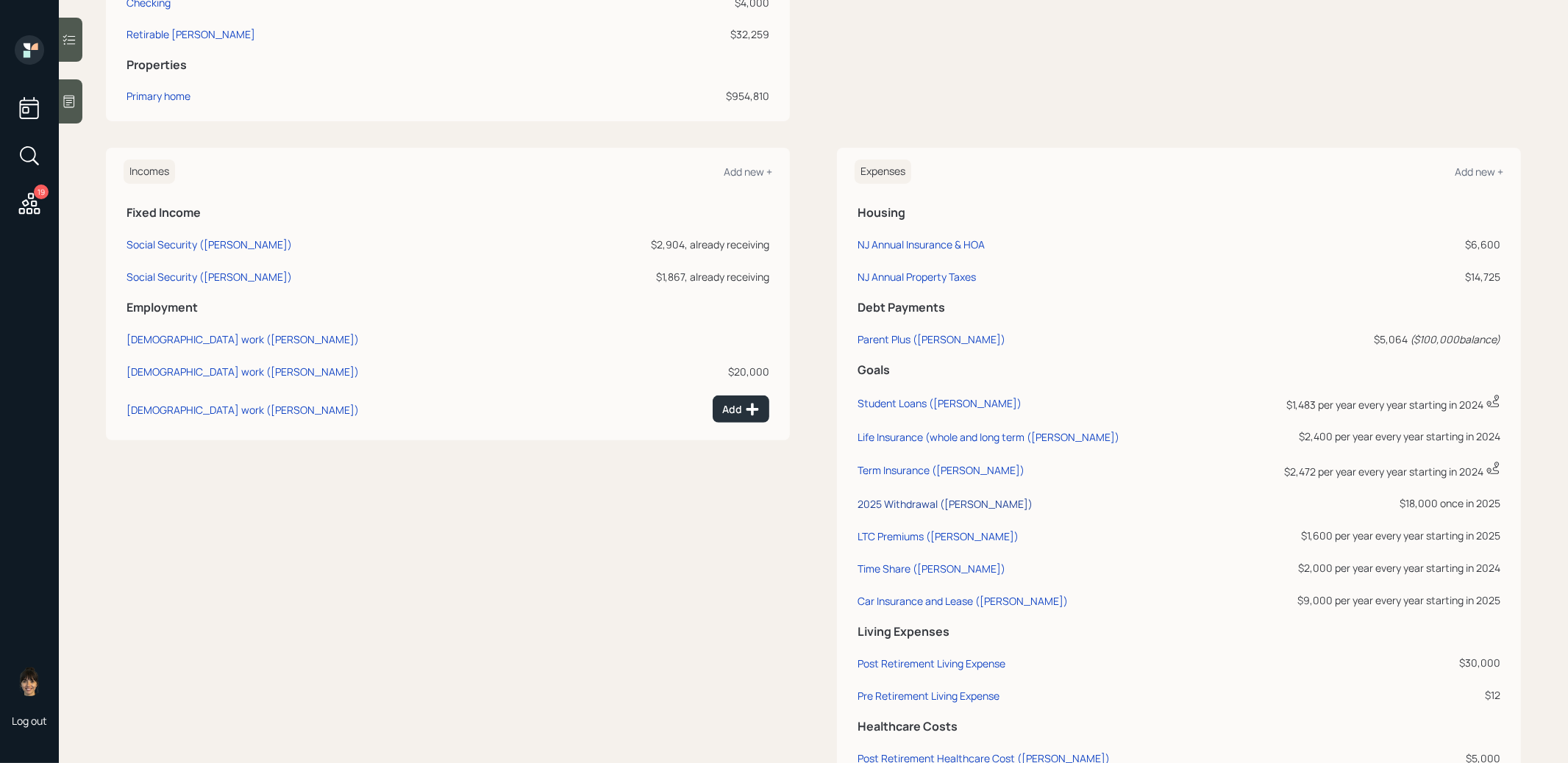
click at [894, 505] on div "2025 Withdrawal (David)" at bounding box center [944, 504] width 175 height 14
select select "0"
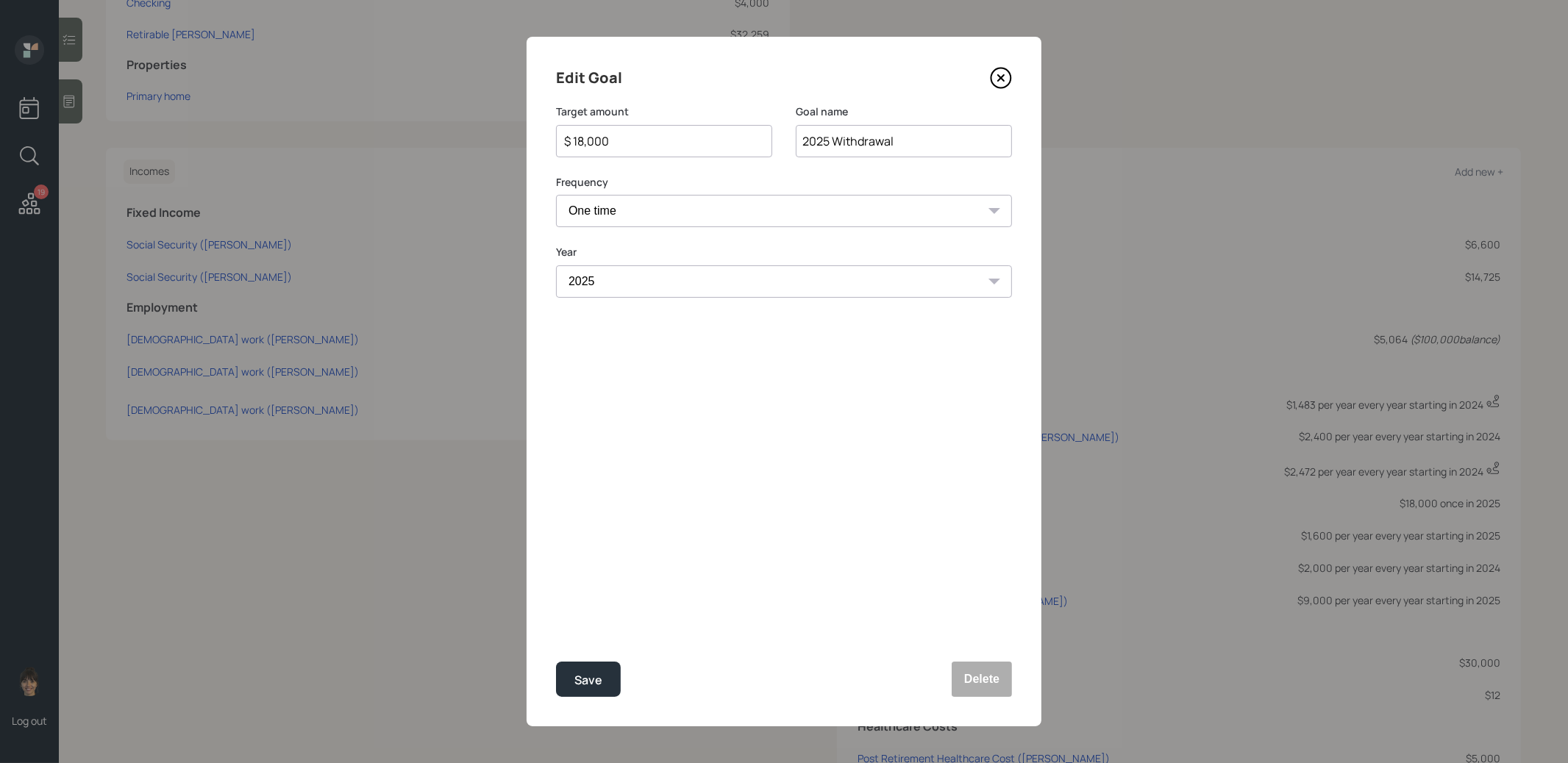
click at [618, 144] on input "$ 18,000" at bounding box center [658, 141] width 191 height 17
click at [579, 689] on div "Save" at bounding box center [588, 680] width 28 height 20
type input "$ 18,000"
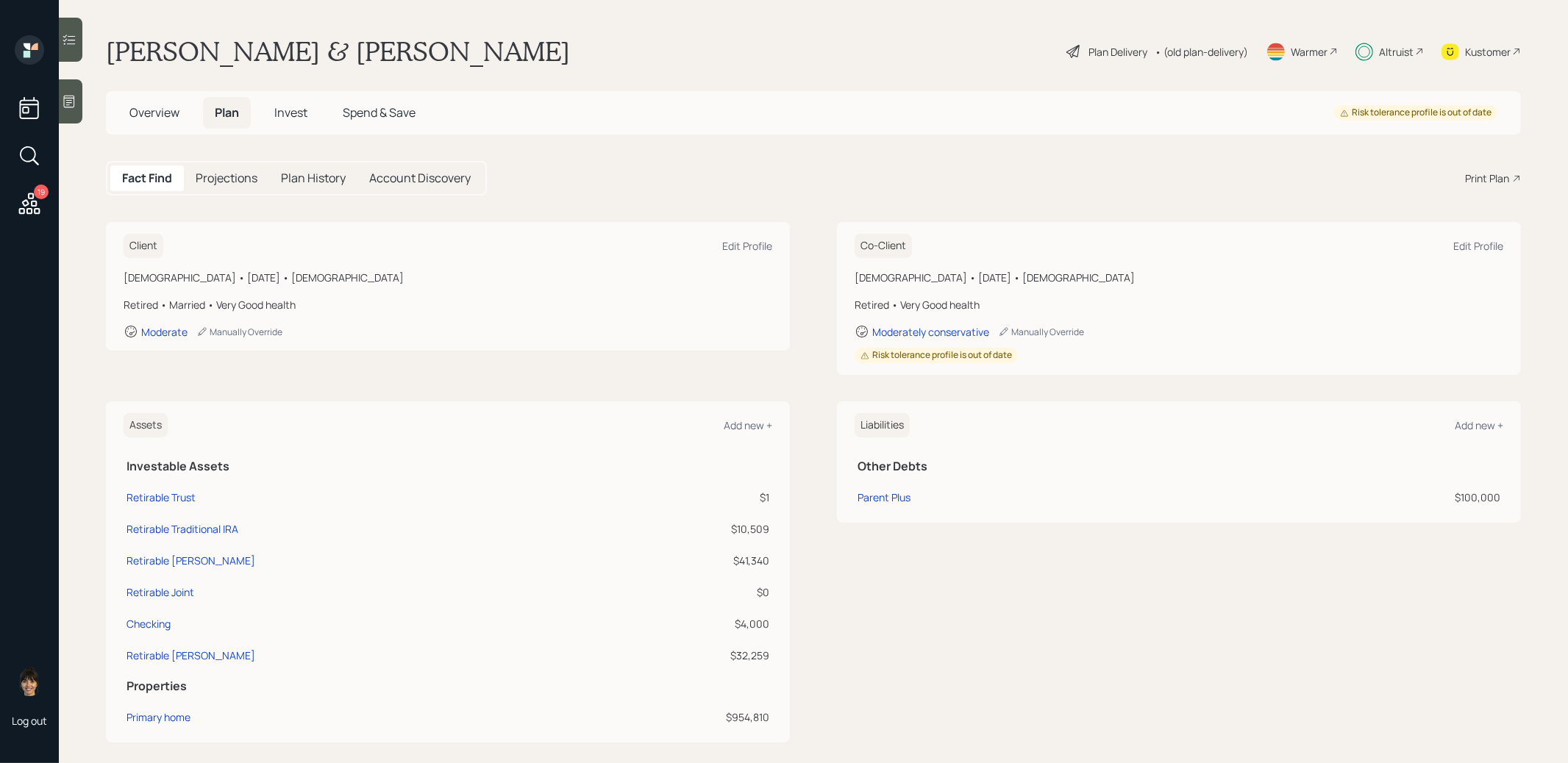
click at [296, 113] on span "Invest" at bounding box center [290, 113] width 33 height 17
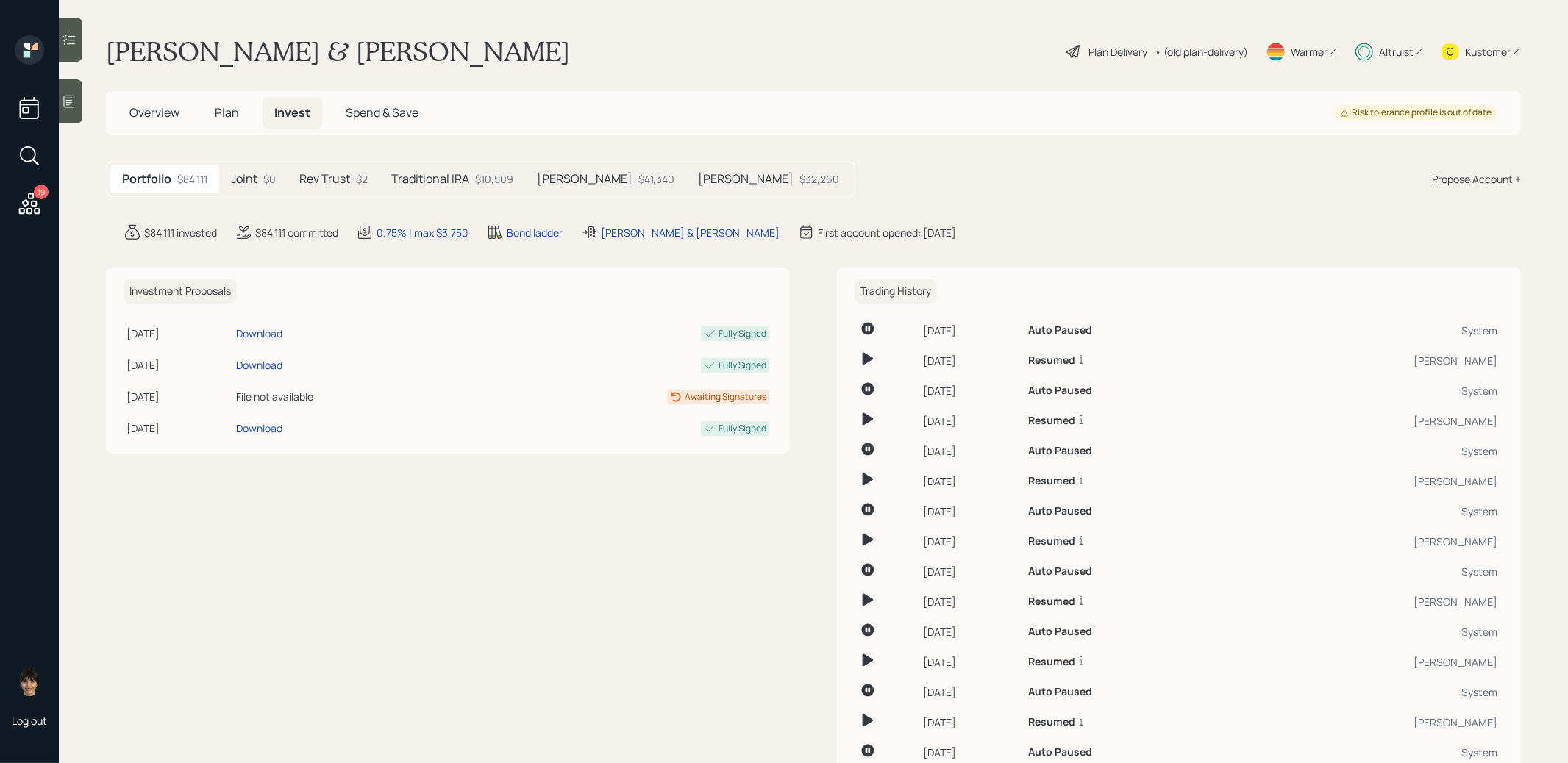
click at [503, 173] on div "$10,509" at bounding box center [494, 179] width 38 height 16
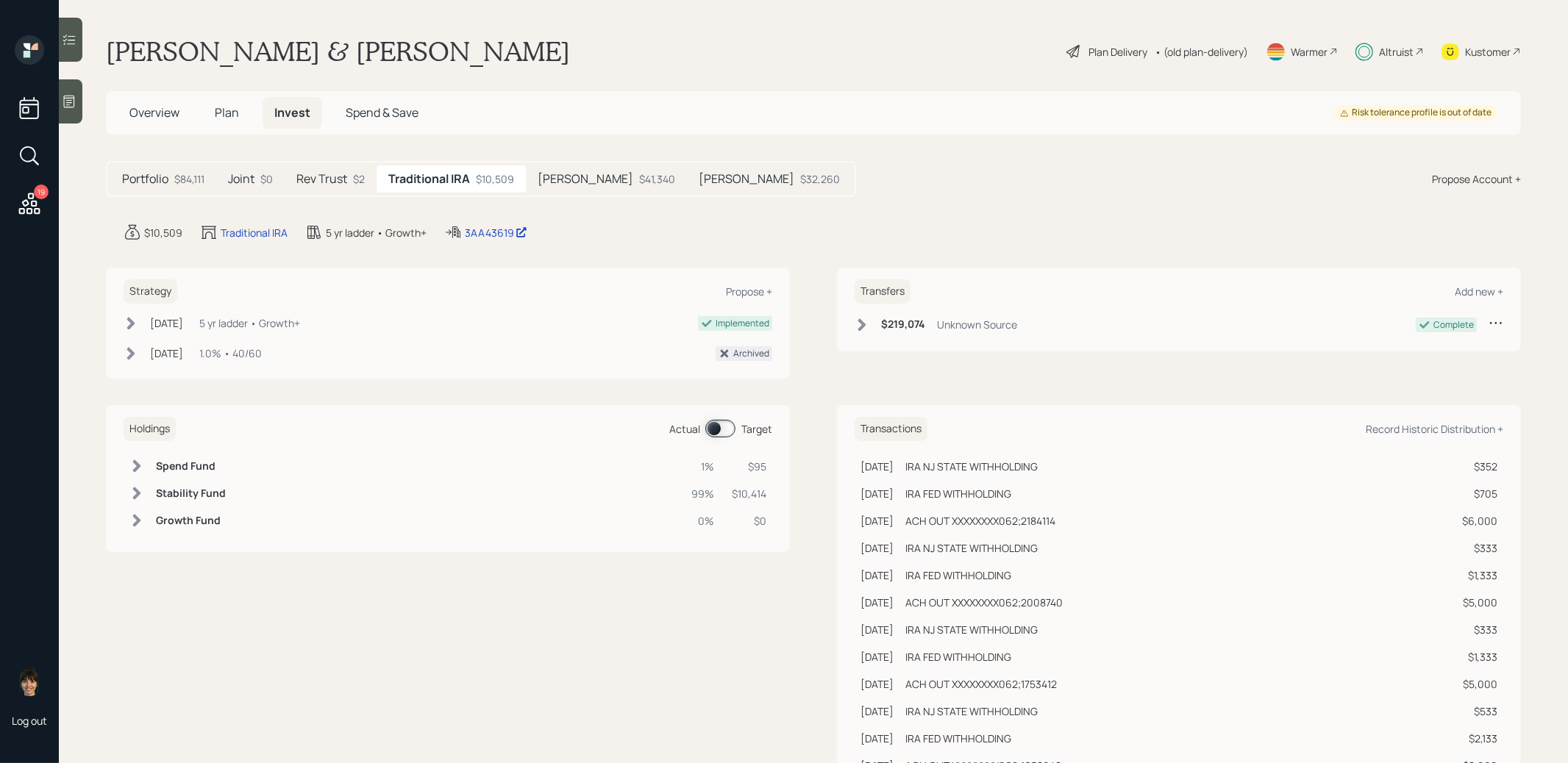
click at [717, 427] on span at bounding box center [720, 428] width 30 height 17
click at [226, 116] on span "Plan" at bounding box center [226, 113] width 24 height 17
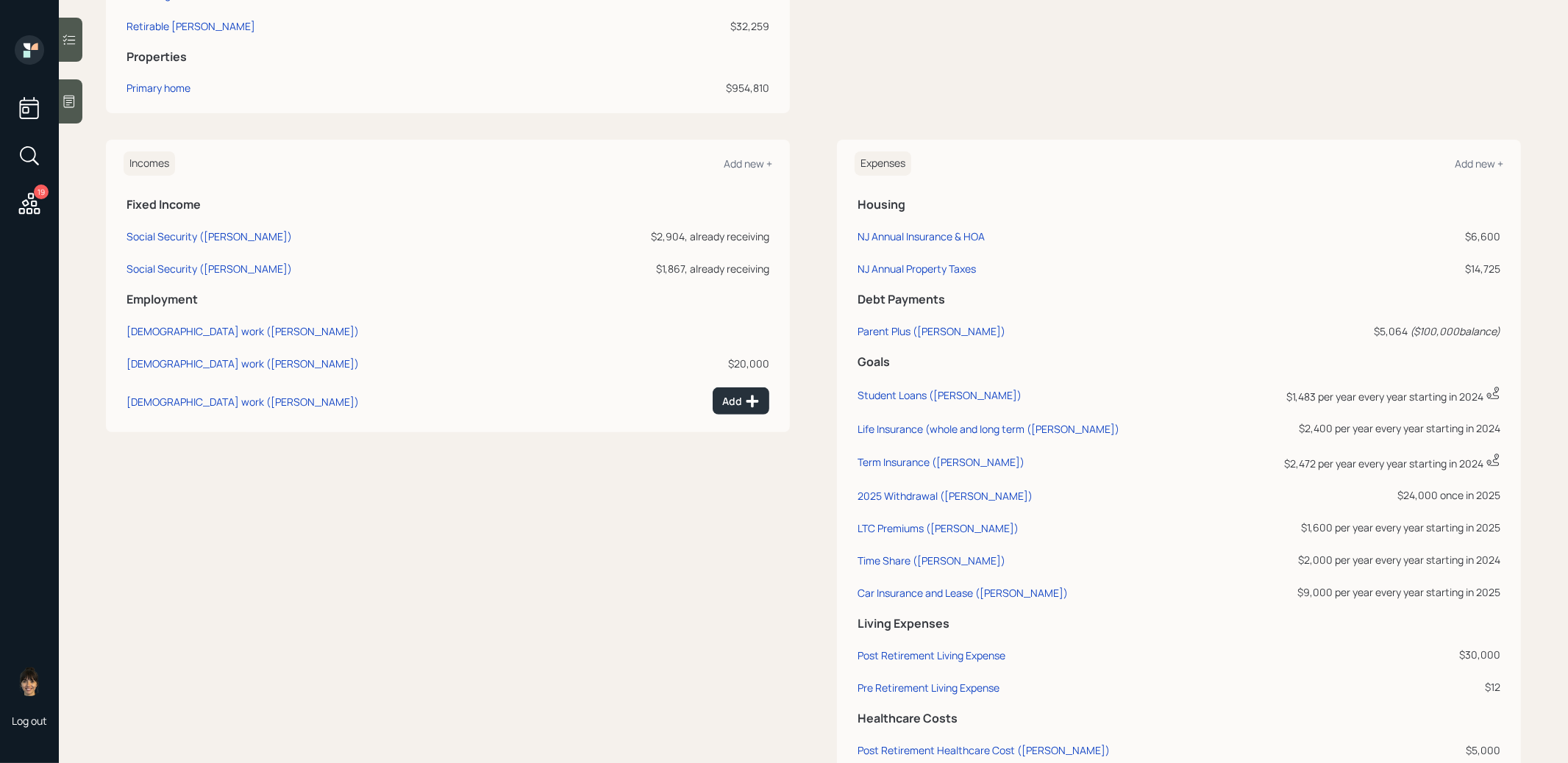
scroll to position [743, 0]
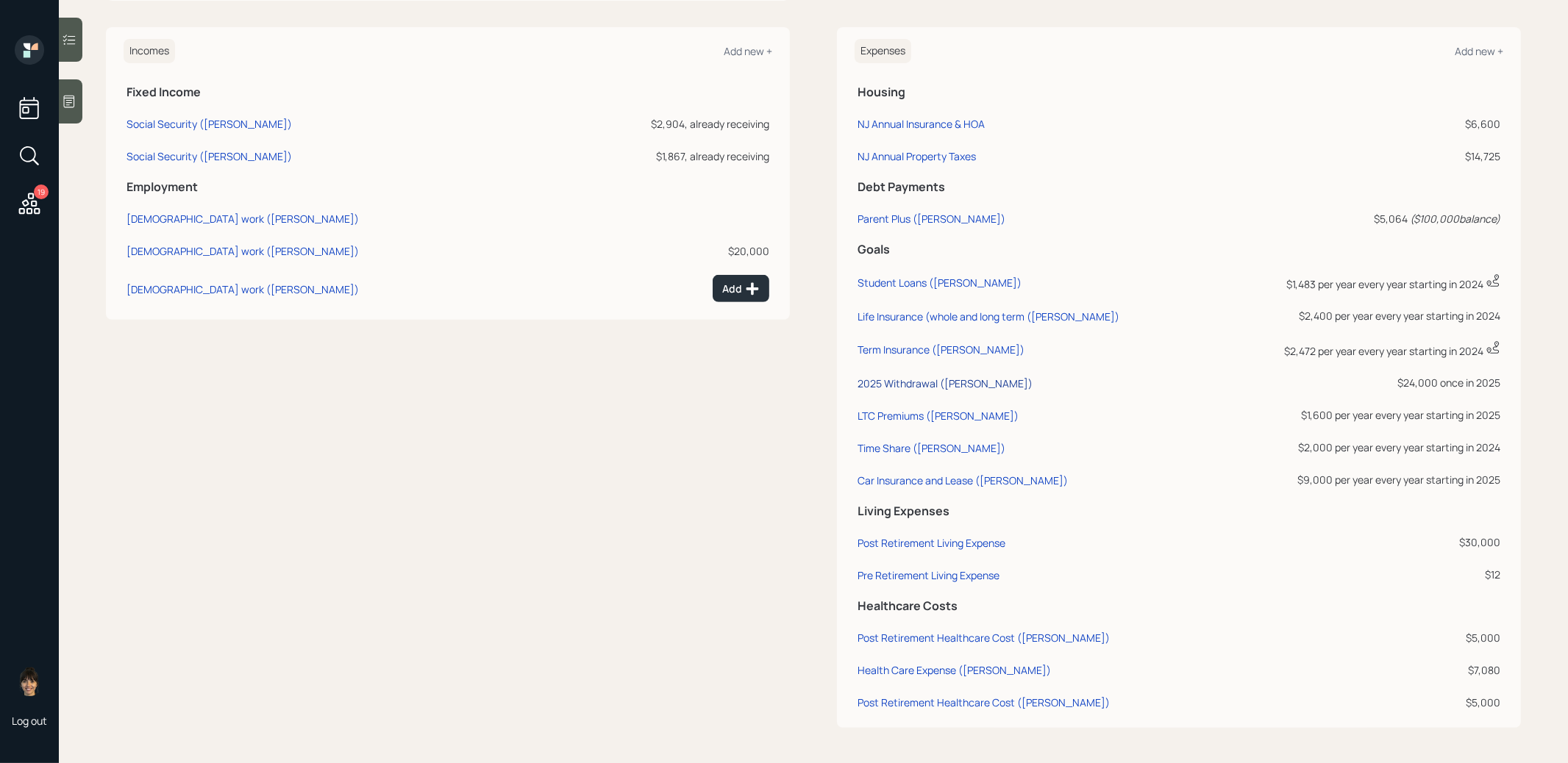
click at [897, 384] on div "2025 Withdrawal (David)" at bounding box center [944, 383] width 175 height 14
select select "0"
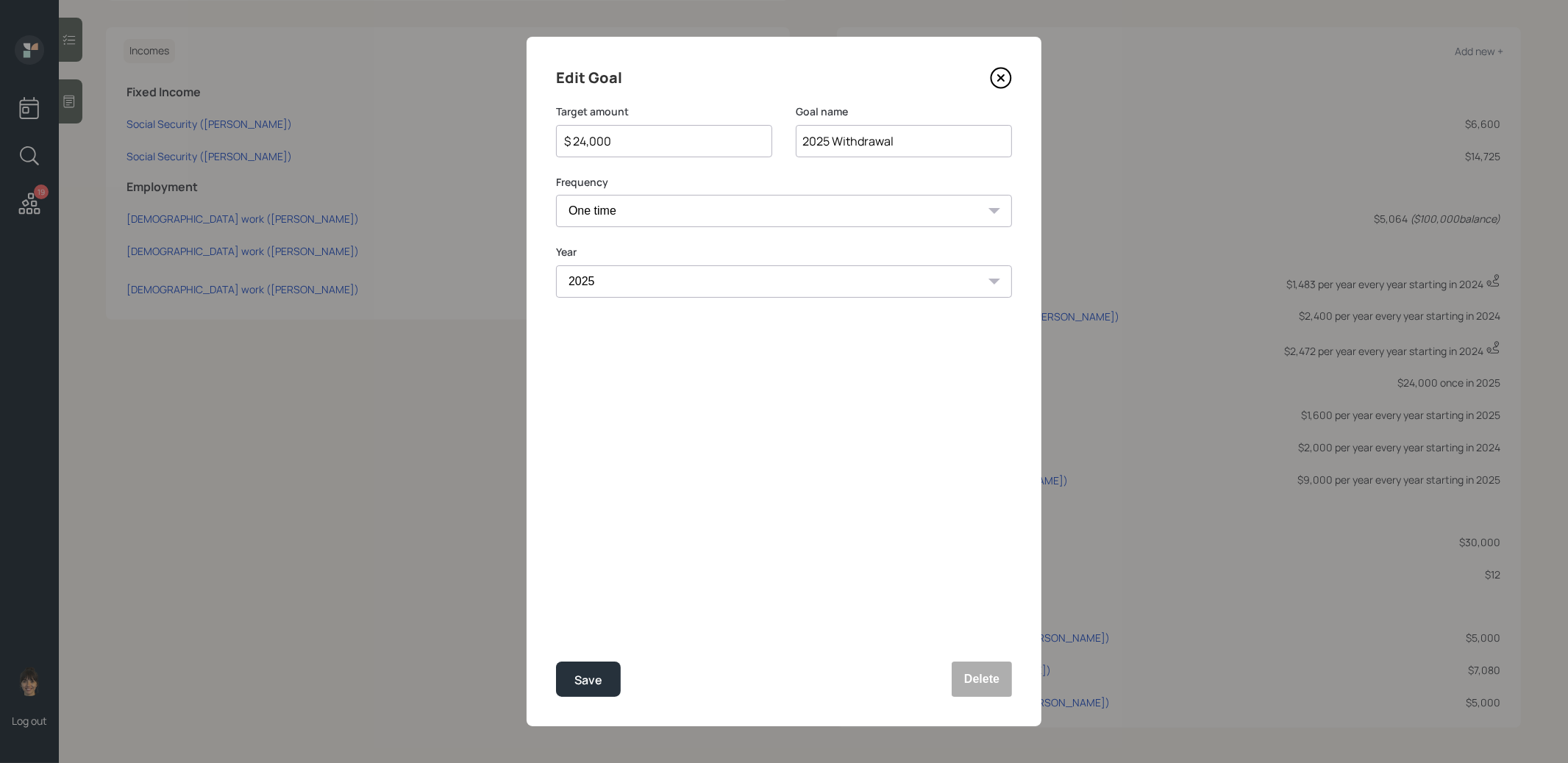
click at [626, 140] on input "$ 24,000" at bounding box center [658, 141] width 191 height 17
click at [587, 670] on div "Save" at bounding box center [588, 680] width 28 height 20
type input "$ 24,000"
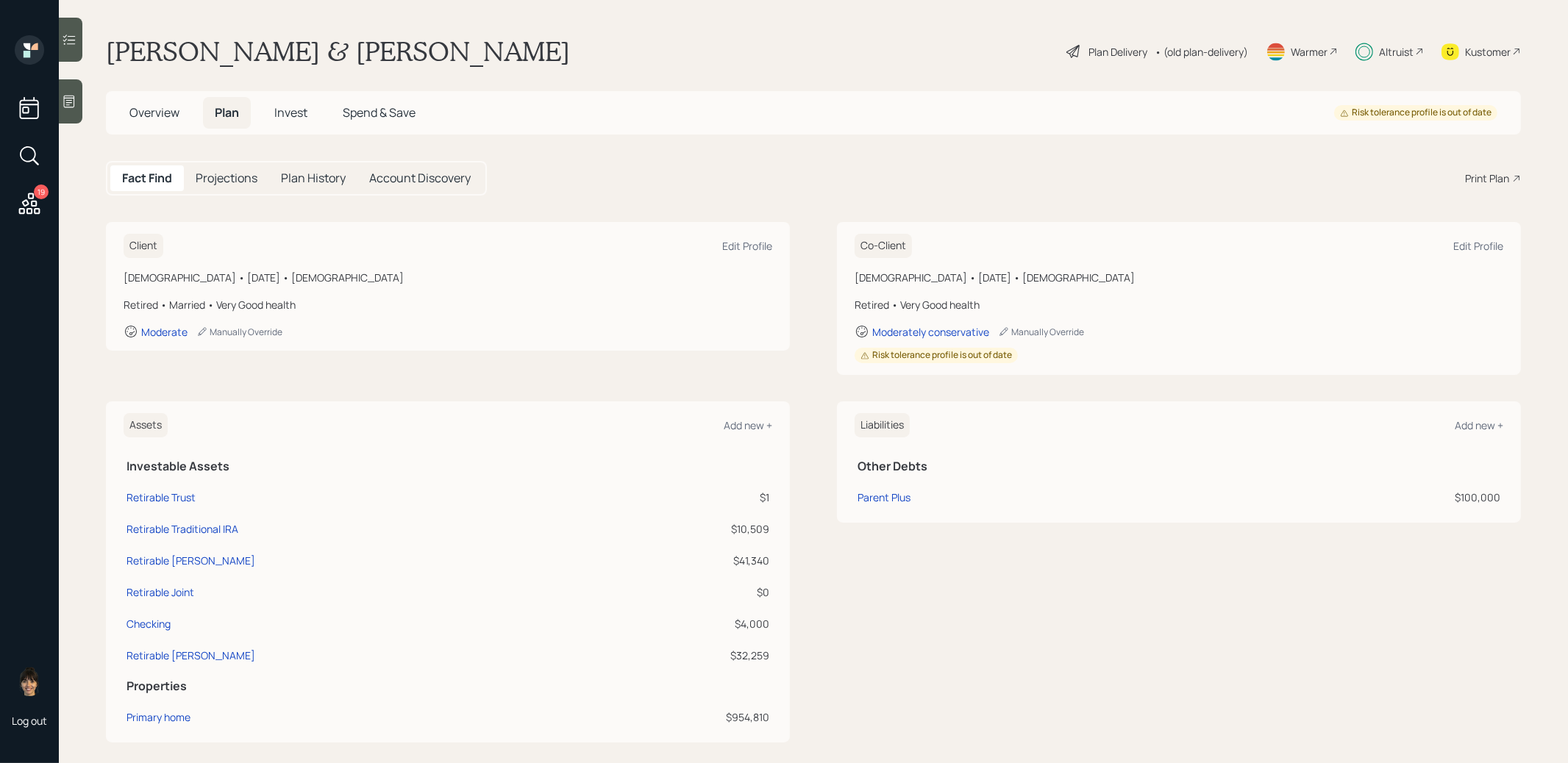
click at [290, 109] on span "Invest" at bounding box center [290, 113] width 33 height 17
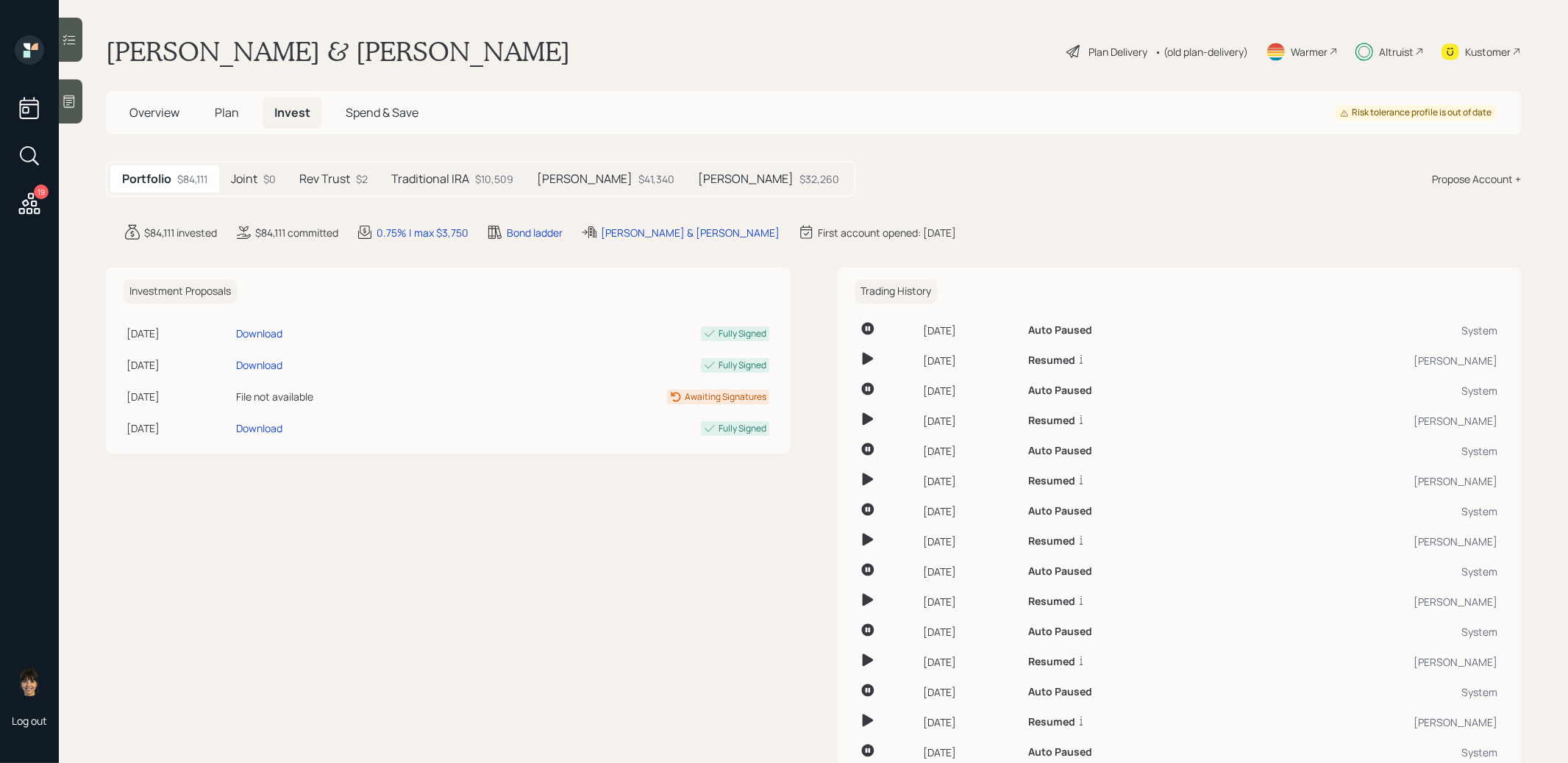
click at [487, 175] on div "$10,509" at bounding box center [494, 179] width 38 height 16
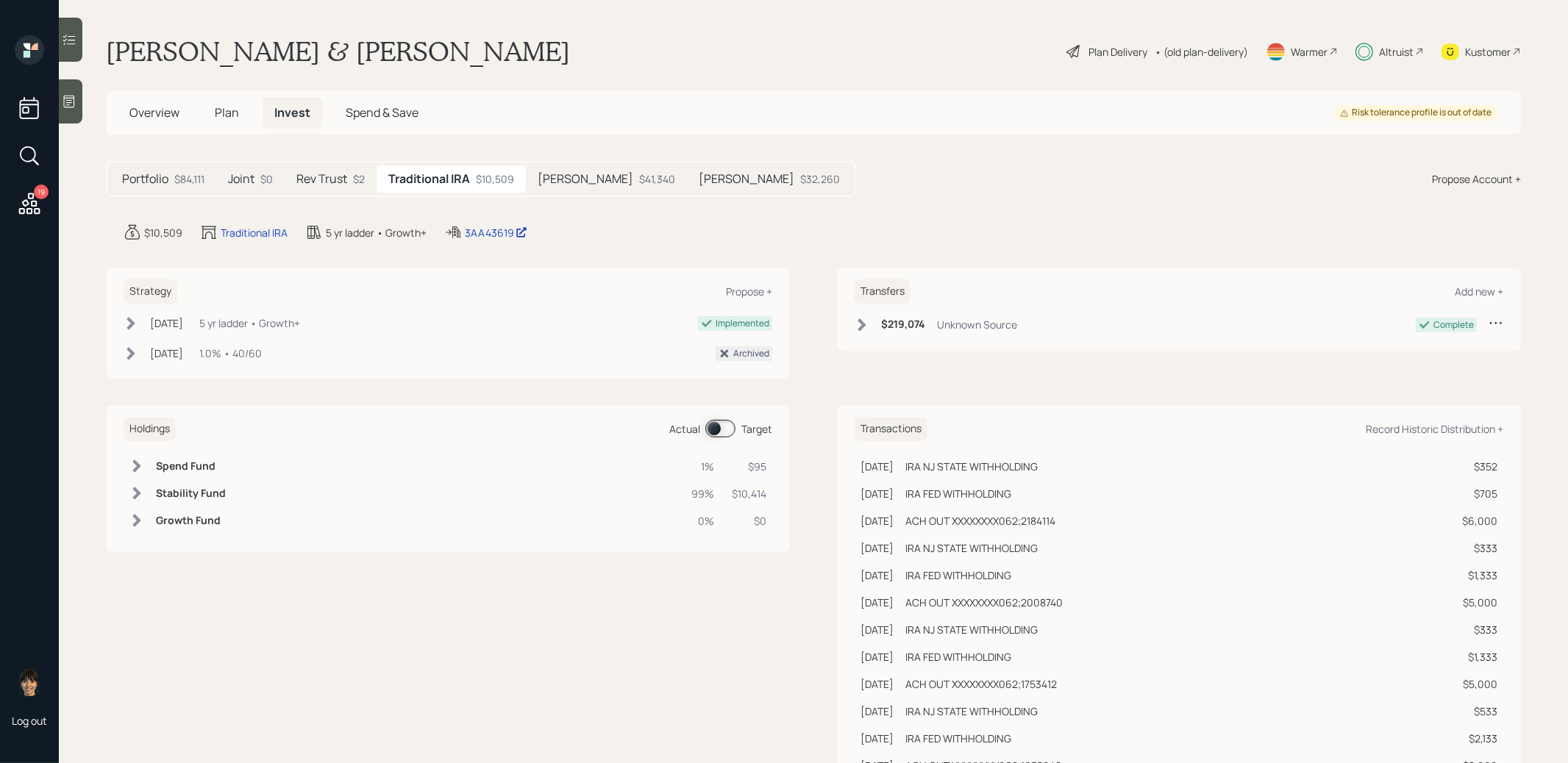
click at [712, 431] on span at bounding box center [720, 428] width 30 height 17
click at [136, 112] on span "Overview" at bounding box center [154, 113] width 50 height 17
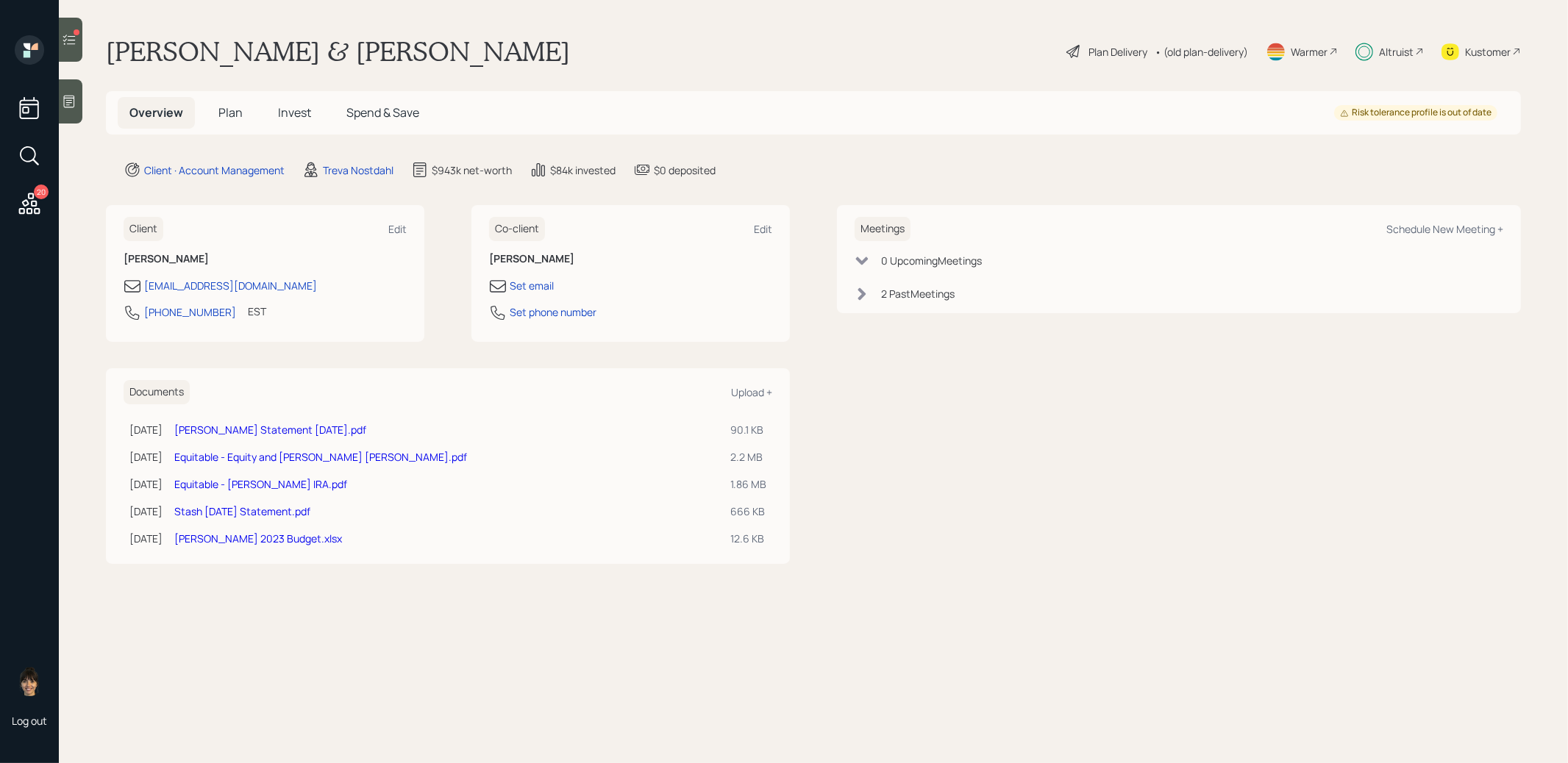
click at [67, 42] on icon at bounding box center [70, 40] width 15 height 15
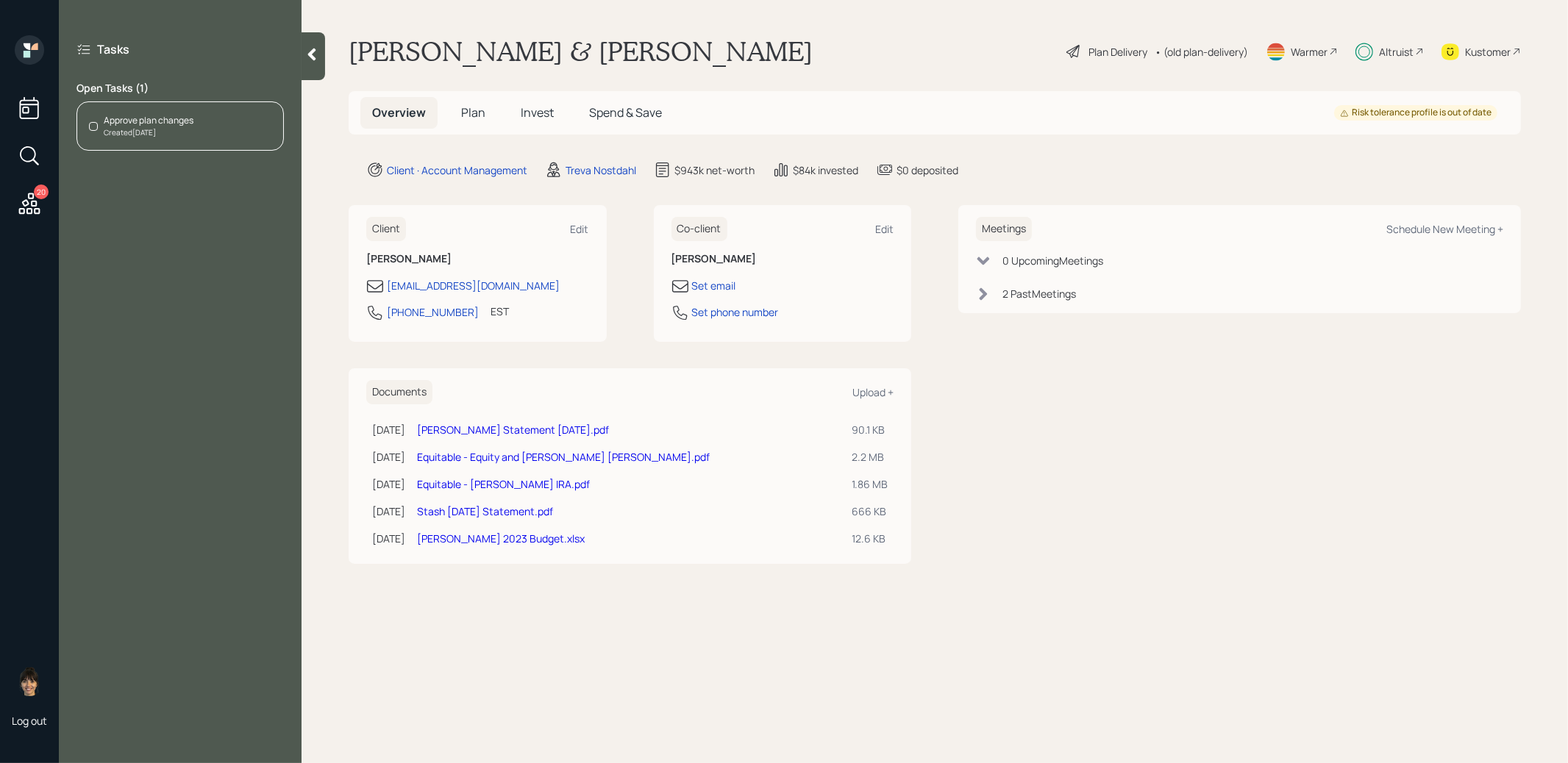
click at [223, 126] on div "Approve plan changes Created [DATE]" at bounding box center [180, 127] width 208 height 50
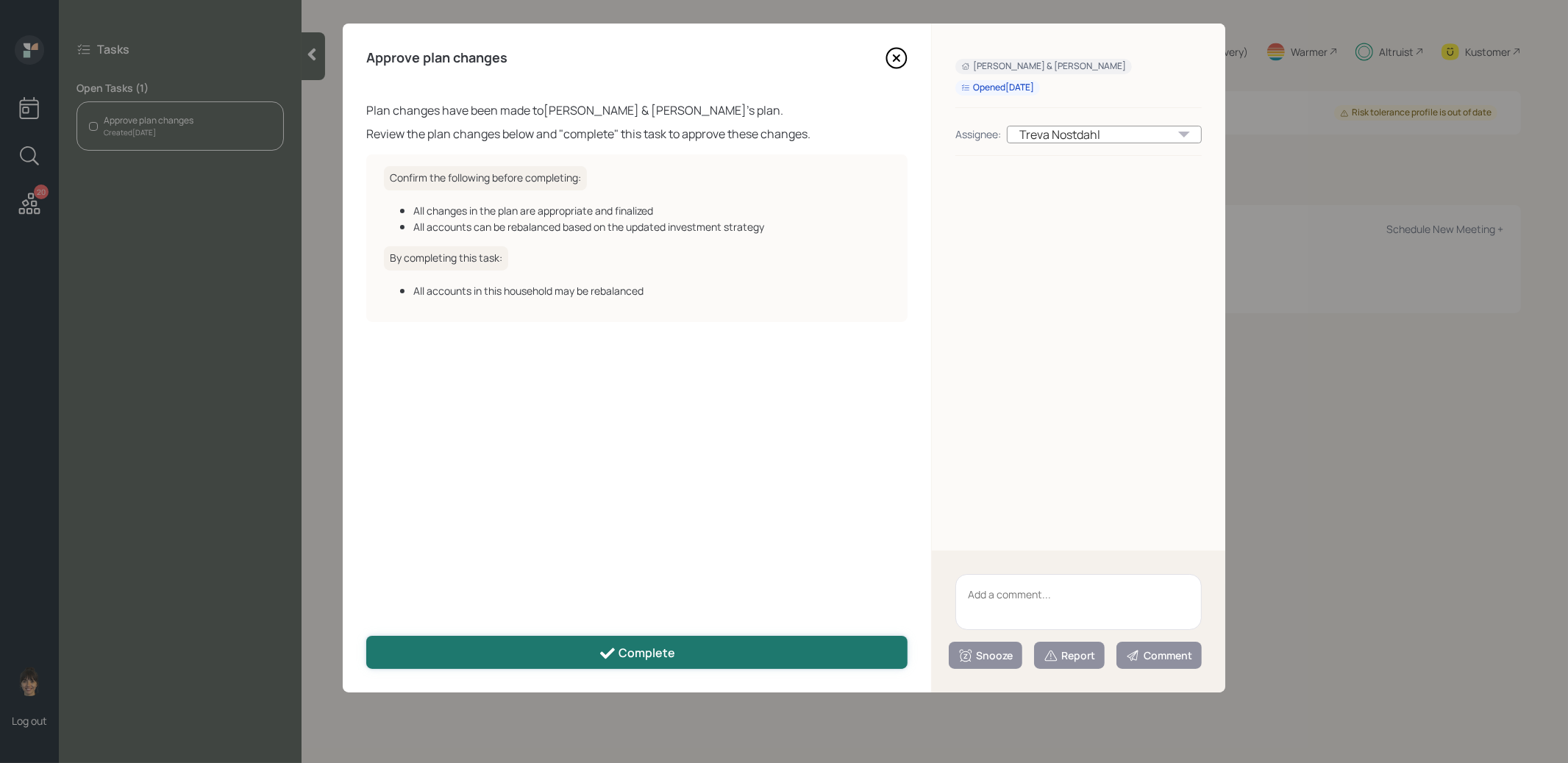
click at [595, 657] on button "Complete" at bounding box center [637, 653] width 541 height 33
